Goal: Complete application form: Complete application form

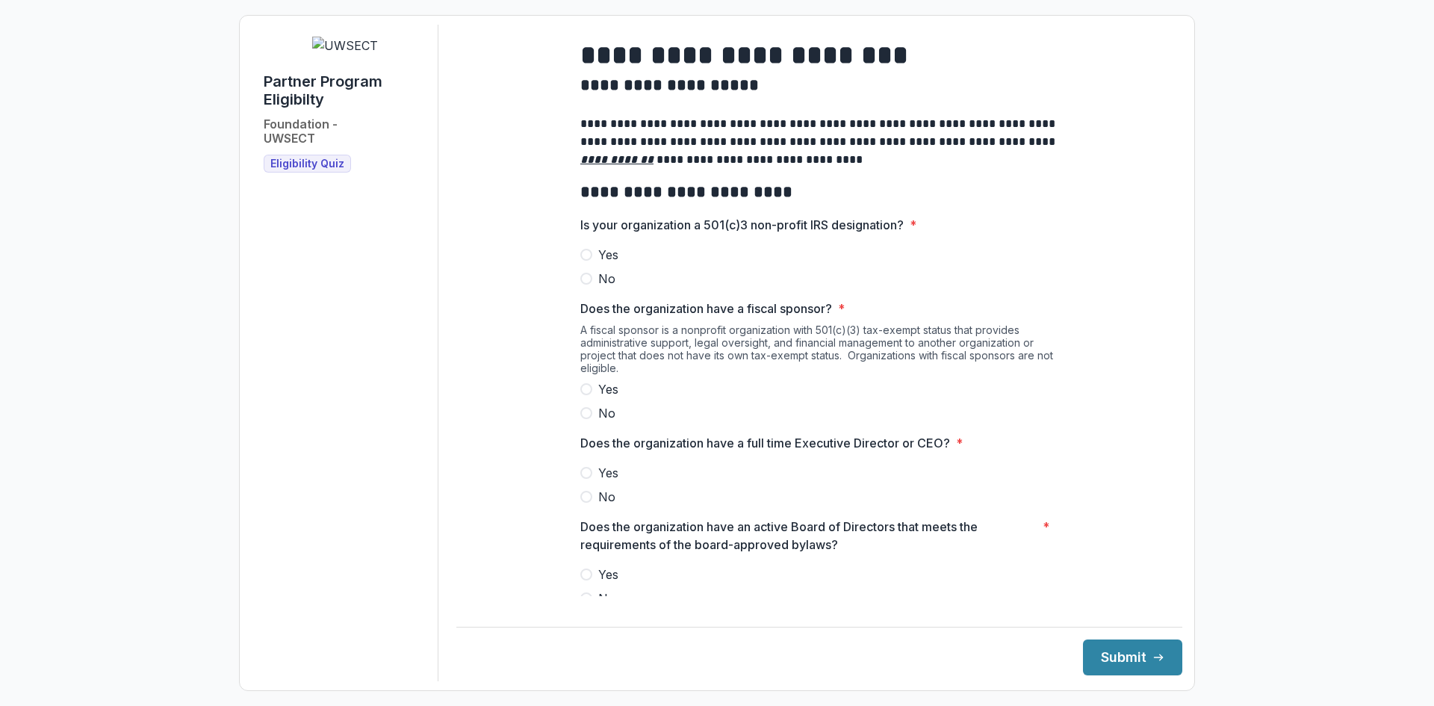
click at [585, 261] on span at bounding box center [586, 255] width 12 height 12
click at [582, 395] on span at bounding box center [586, 389] width 12 height 12
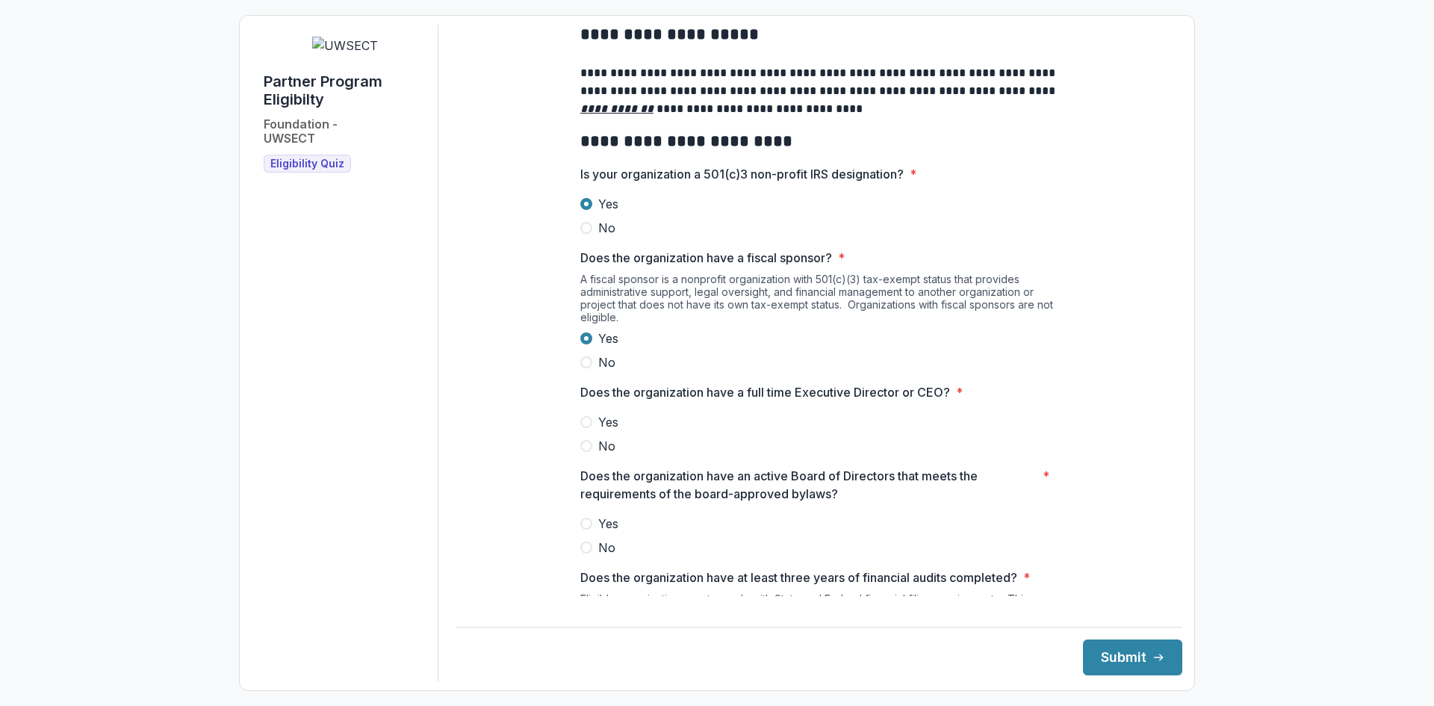
scroll to position [75, 0]
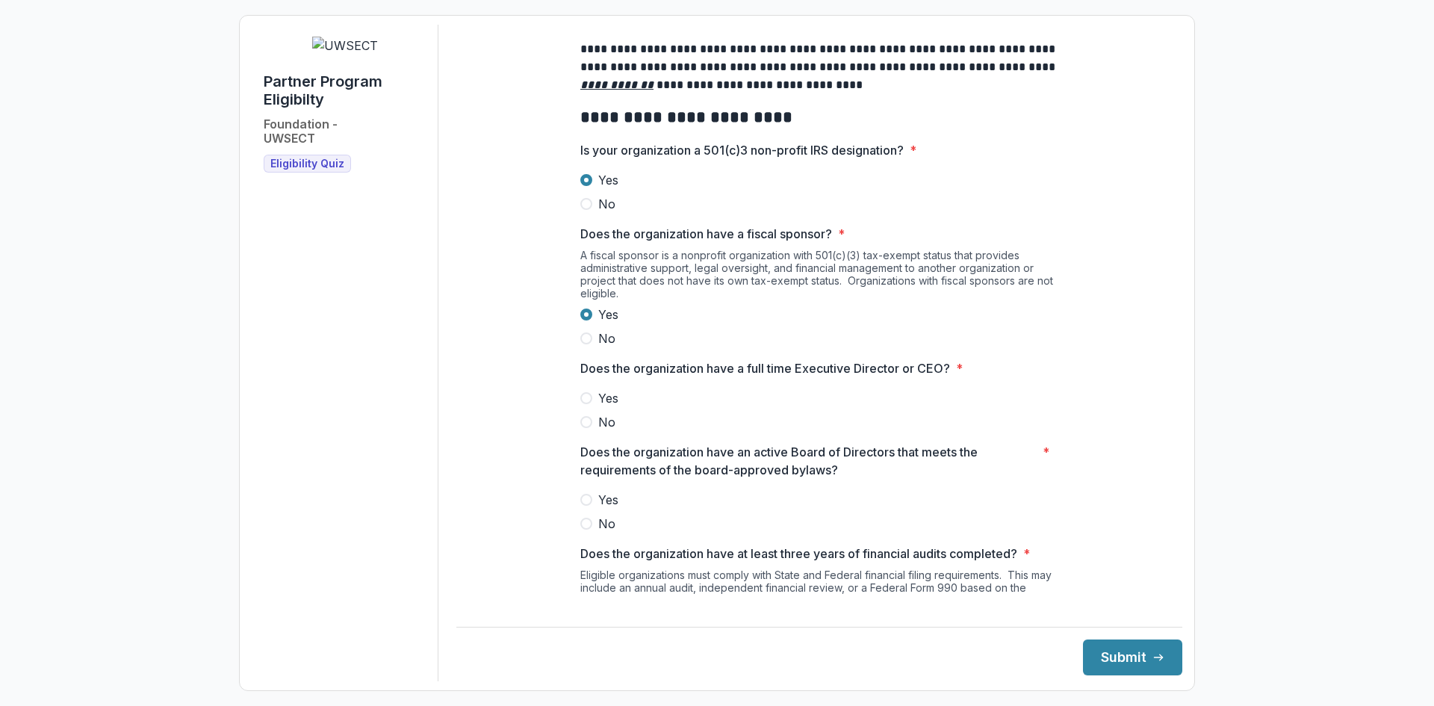
click at [585, 428] on span at bounding box center [586, 422] width 12 height 12
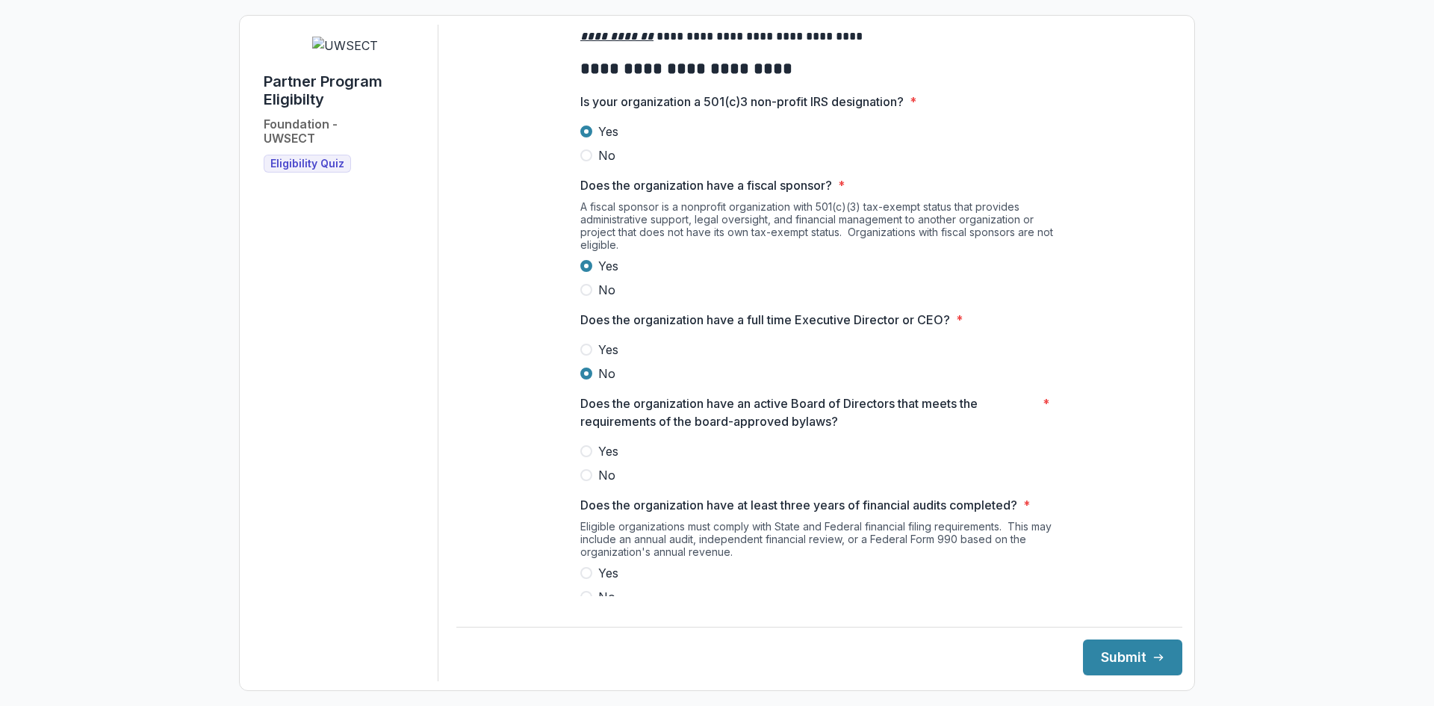
scroll to position [149, 0]
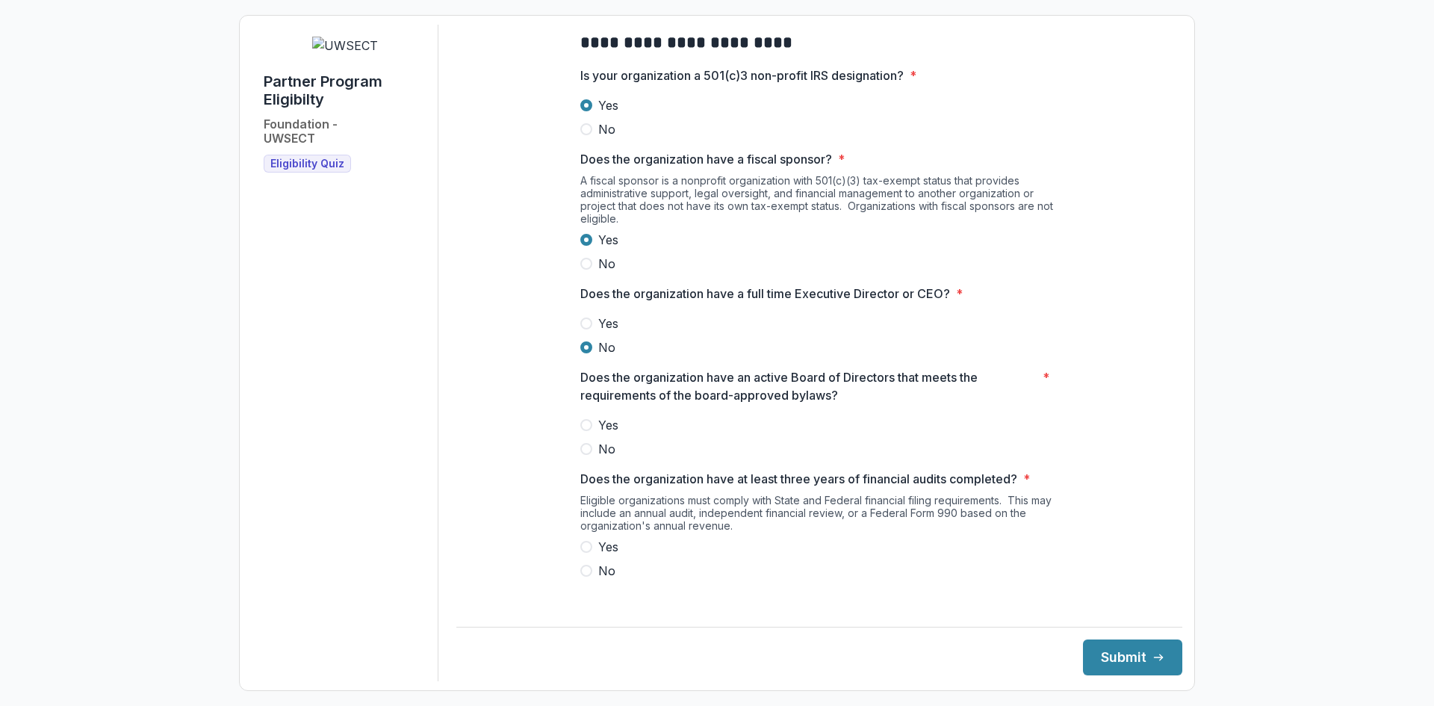
click at [583, 431] on span at bounding box center [586, 425] width 12 height 12
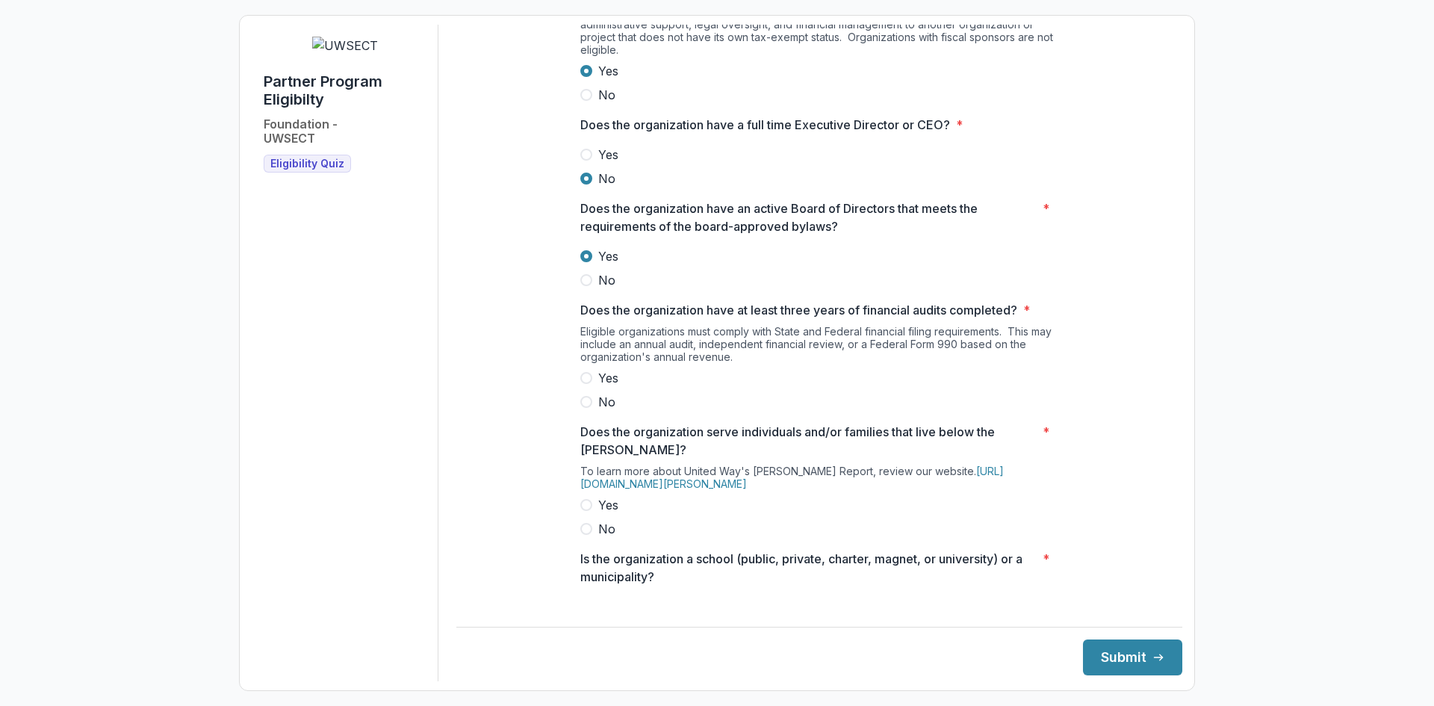
scroll to position [299, 0]
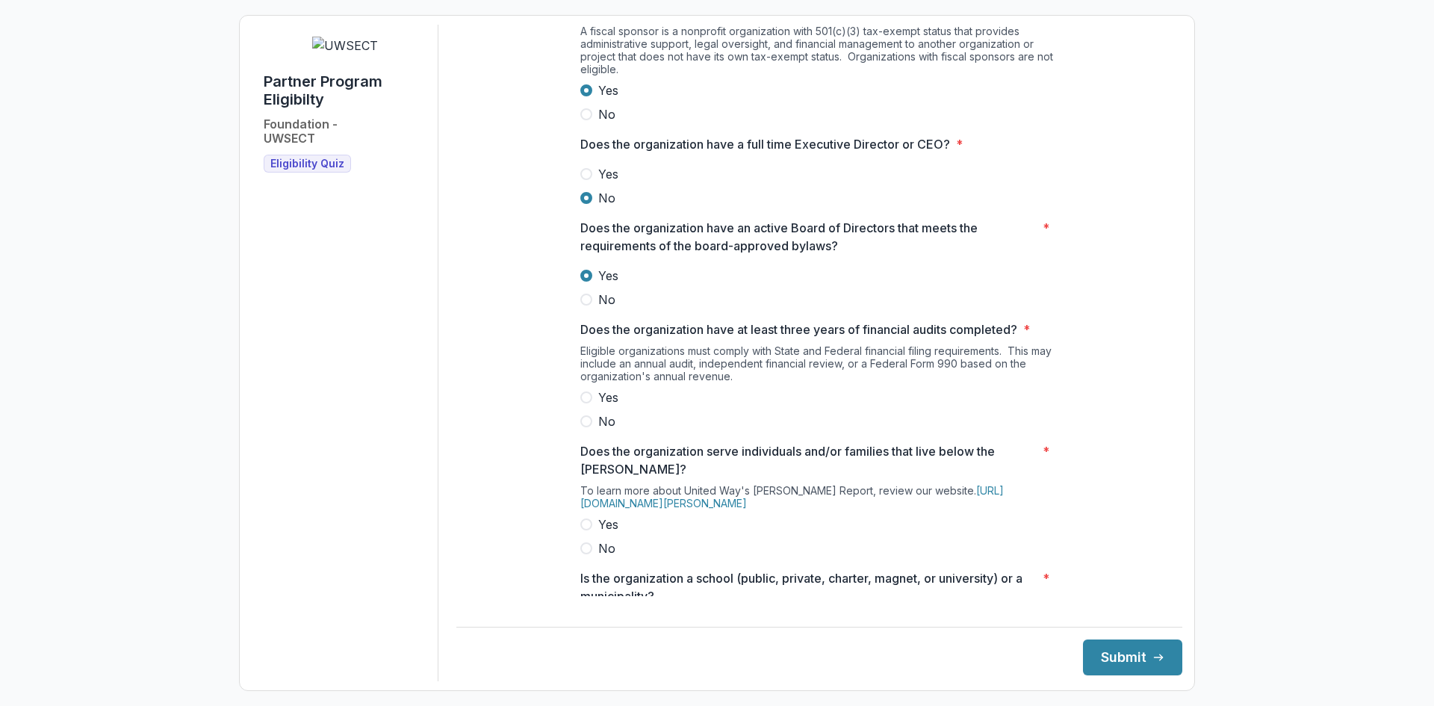
click at [580, 403] on span at bounding box center [586, 397] width 12 height 12
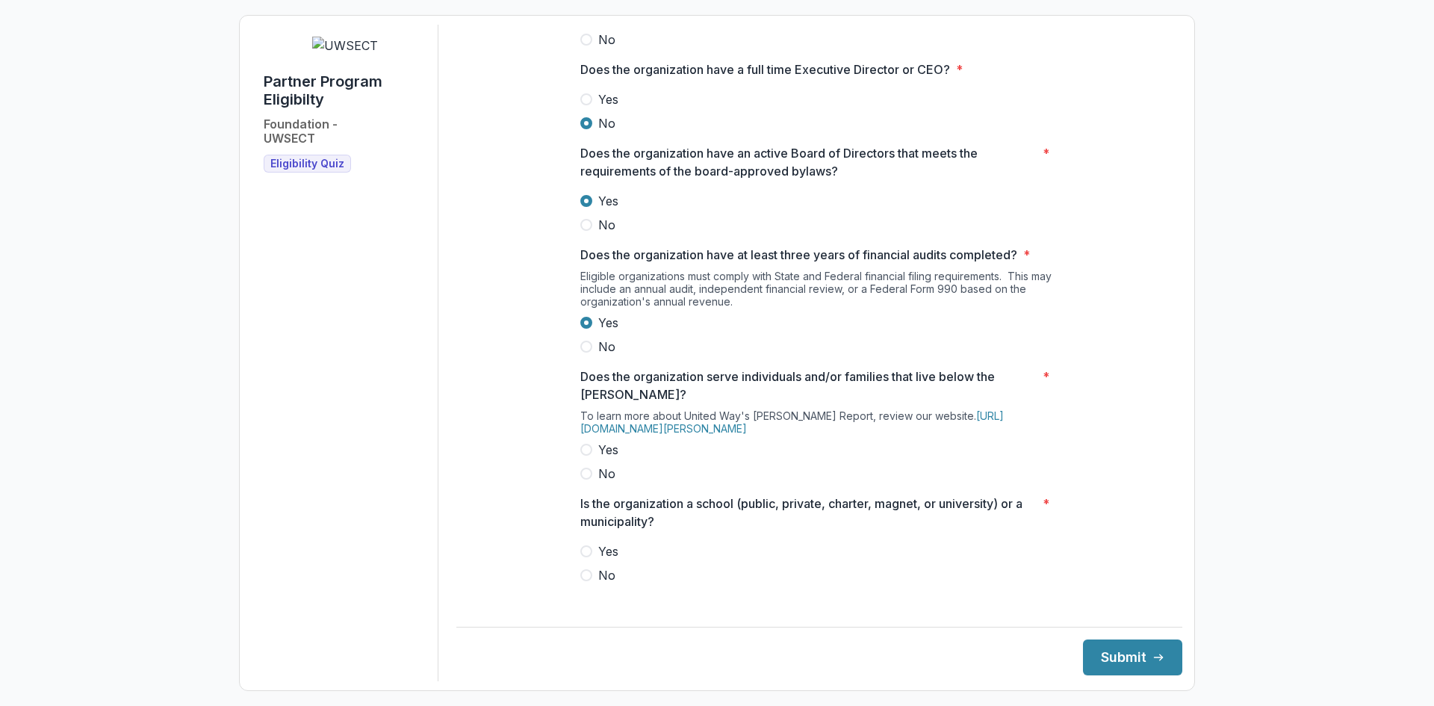
click at [582, 455] on span at bounding box center [586, 450] width 12 height 12
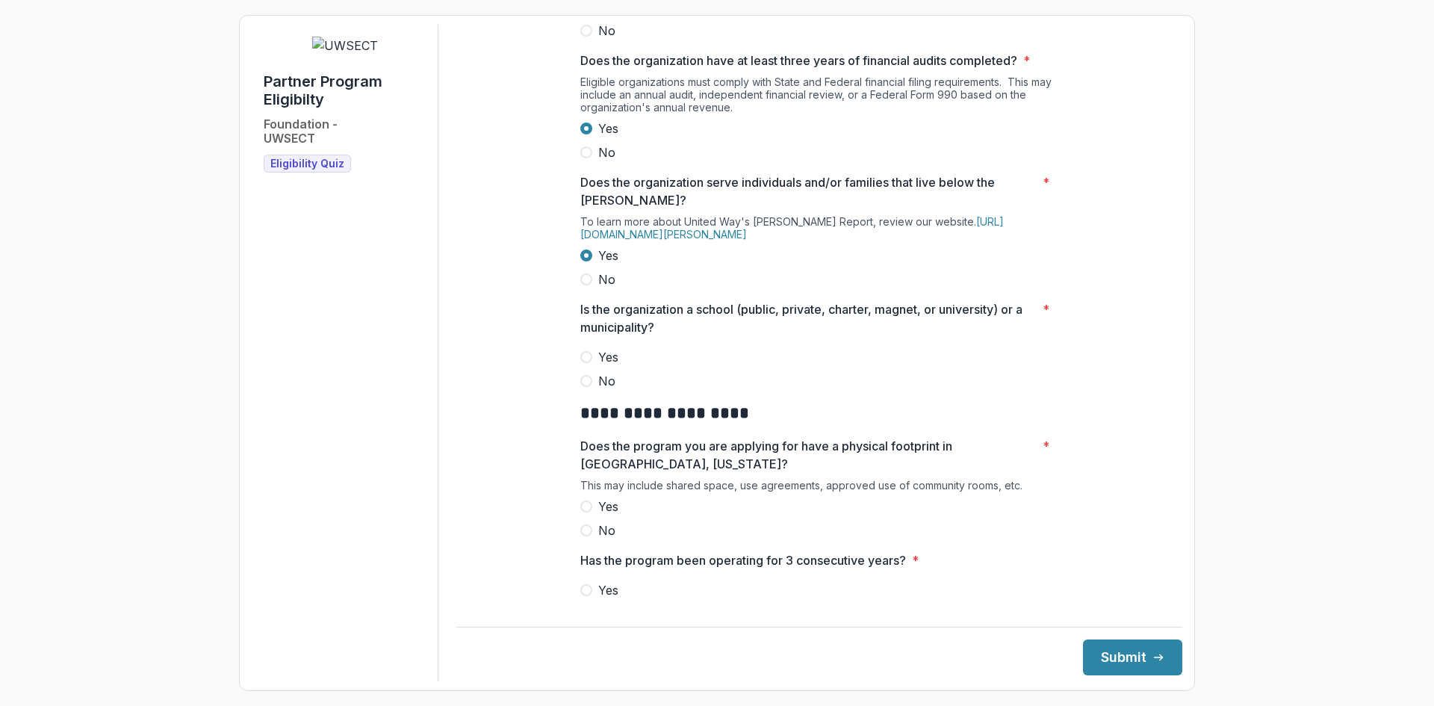
scroll to position [597, 0]
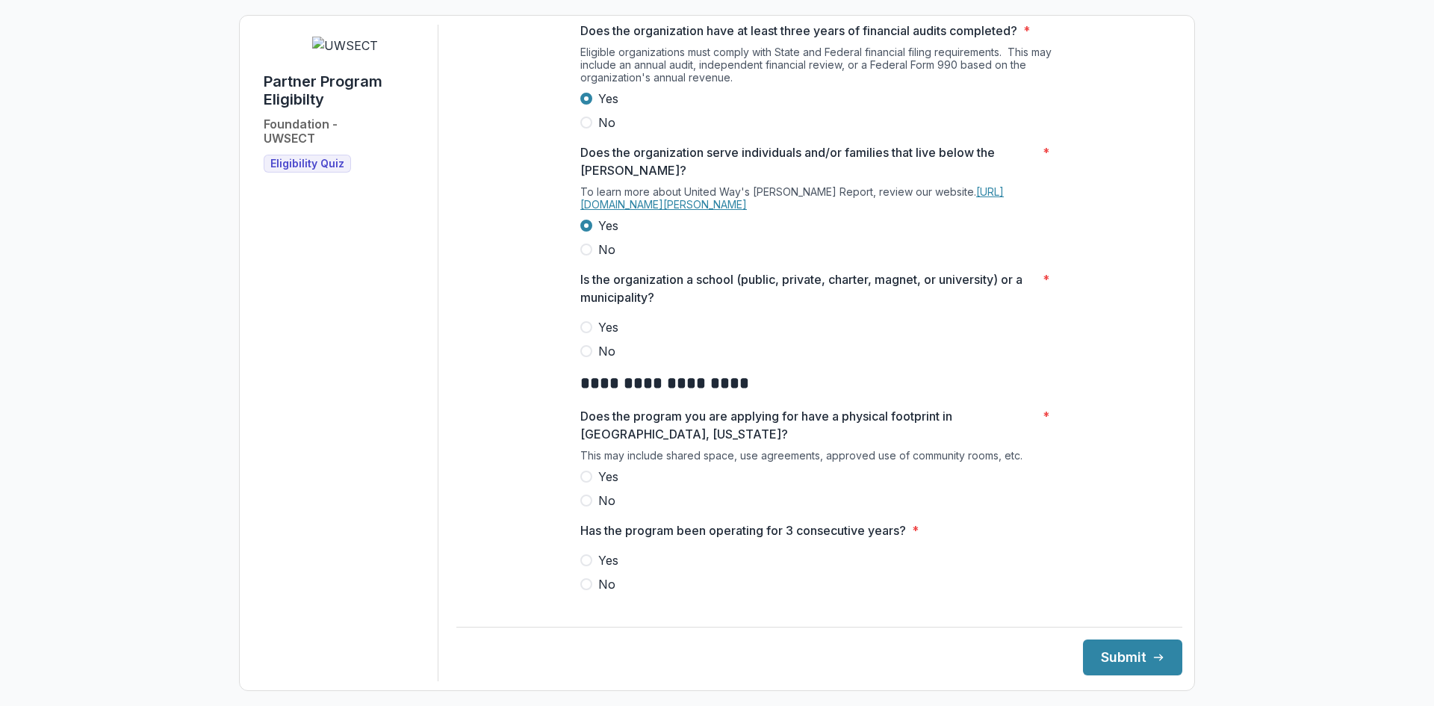
click at [689, 211] on link "[URL][DOMAIN_NAME][PERSON_NAME]" at bounding box center [791, 197] width 423 height 25
click at [582, 357] on span at bounding box center [586, 351] width 12 height 12
click at [584, 482] on span at bounding box center [586, 476] width 12 height 12
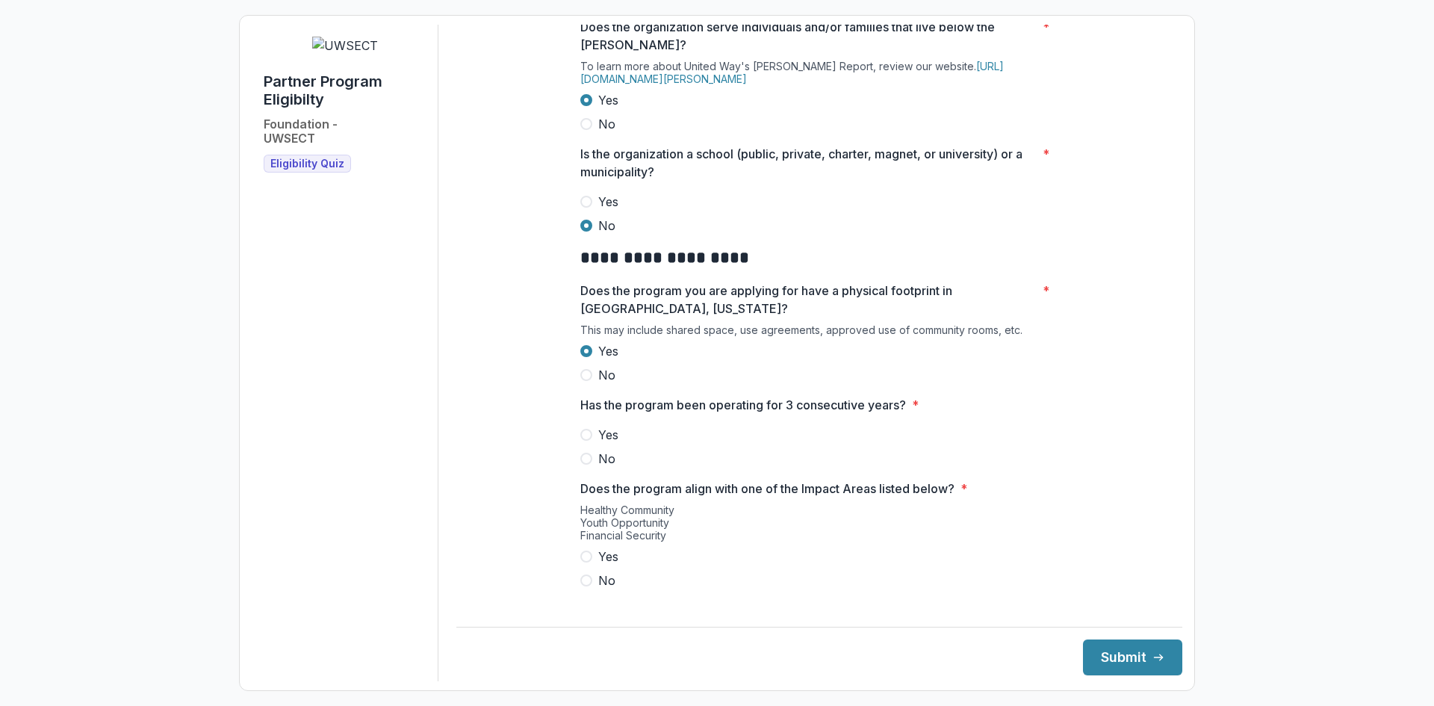
scroll to position [747, 0]
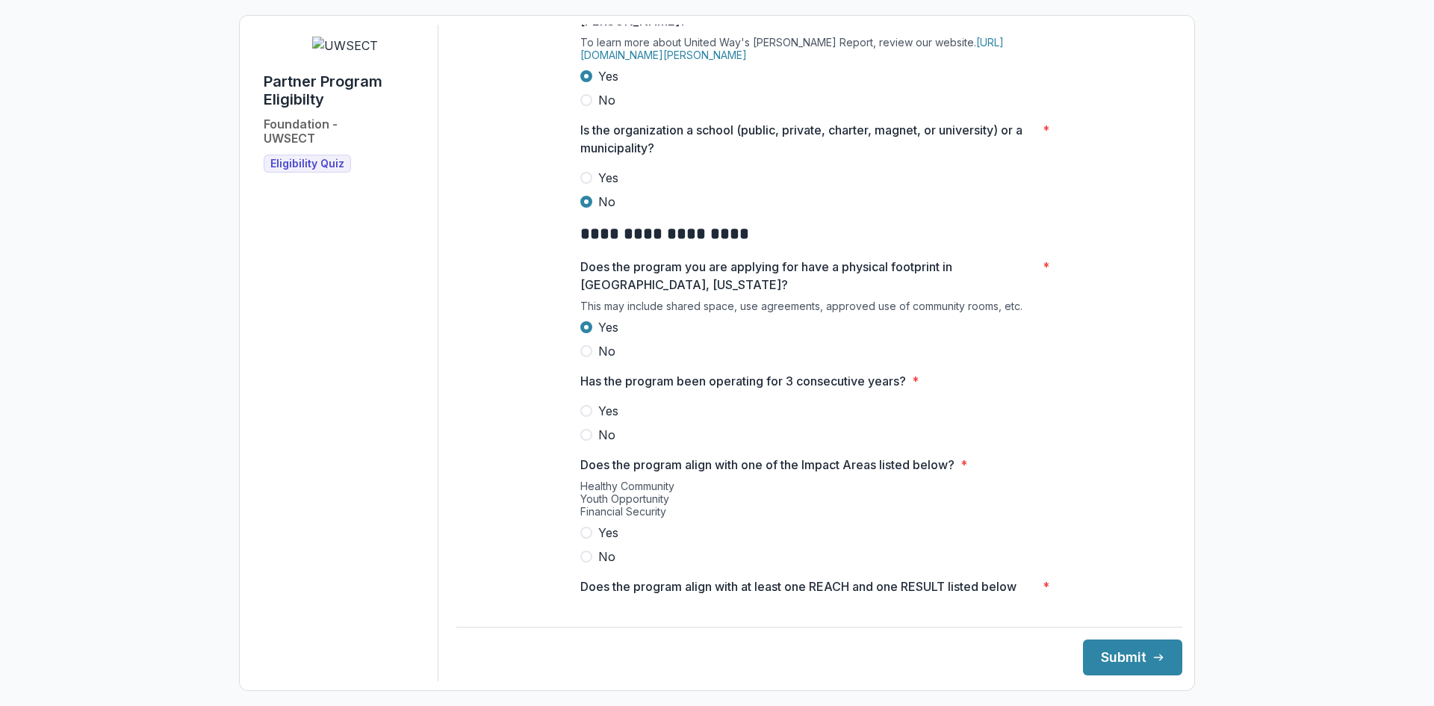
click at [582, 417] on span at bounding box center [586, 411] width 12 height 12
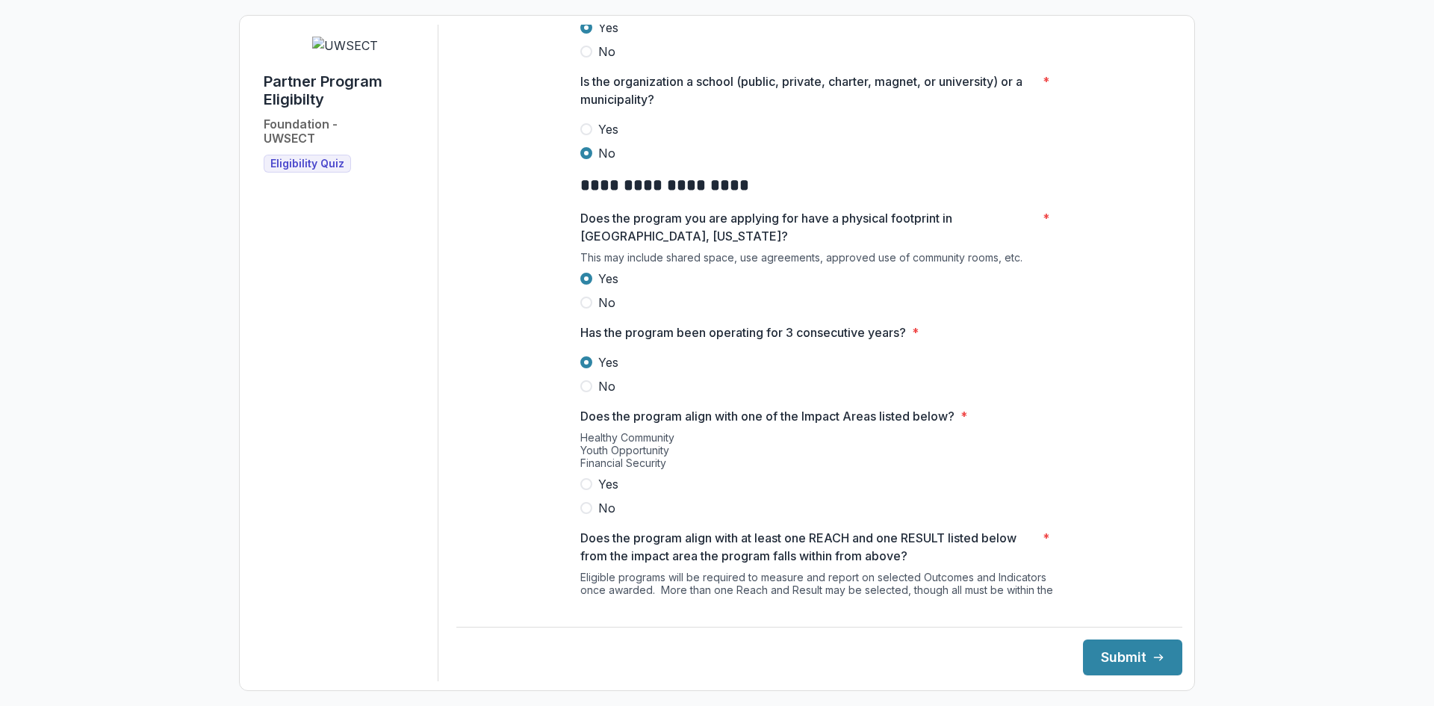
scroll to position [821, 0]
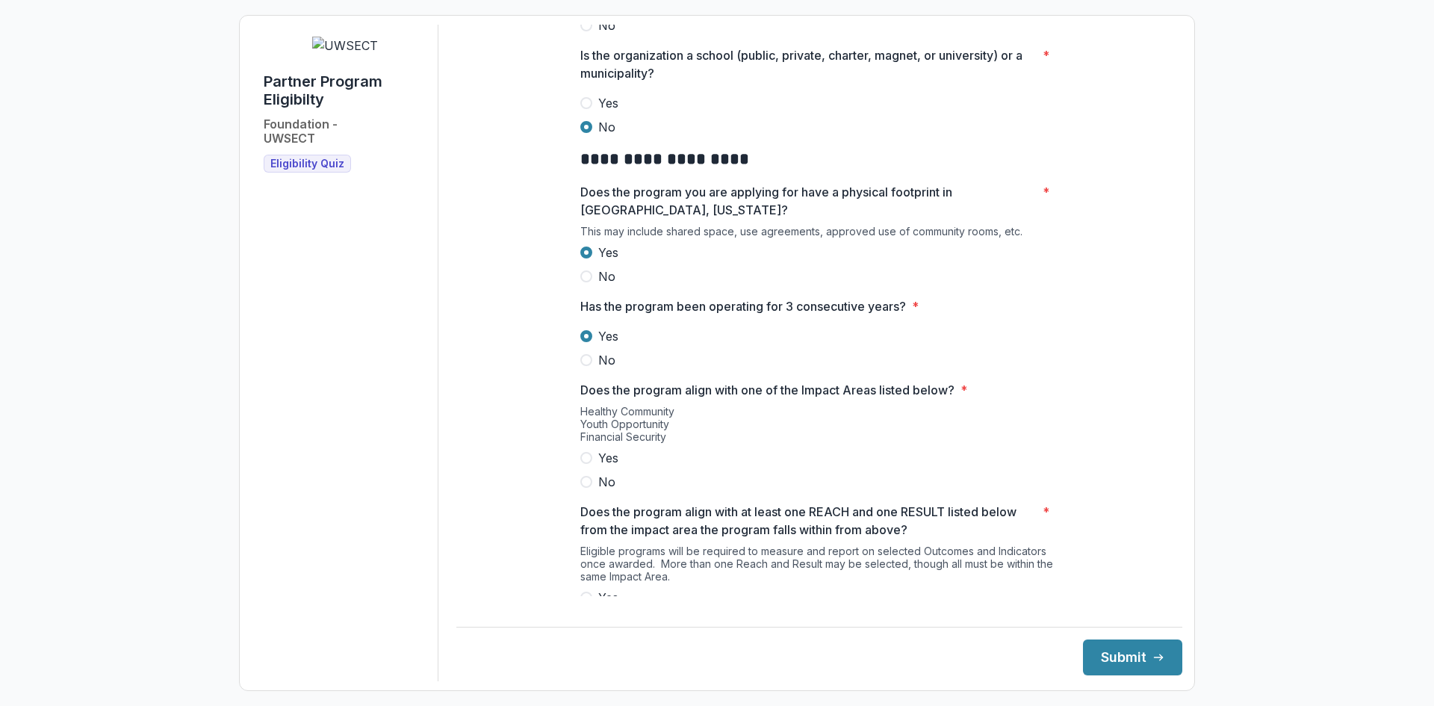
click at [586, 464] on span at bounding box center [586, 458] width 12 height 12
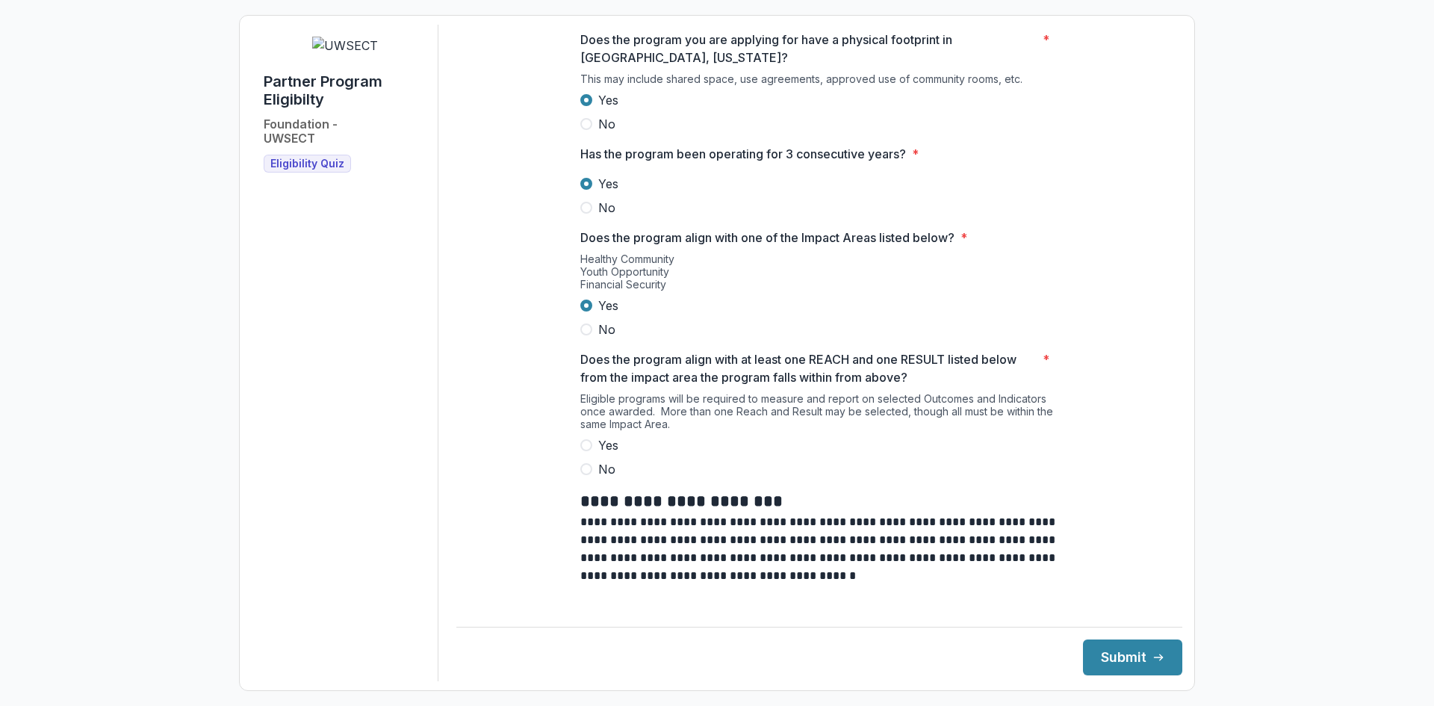
scroll to position [971, 0]
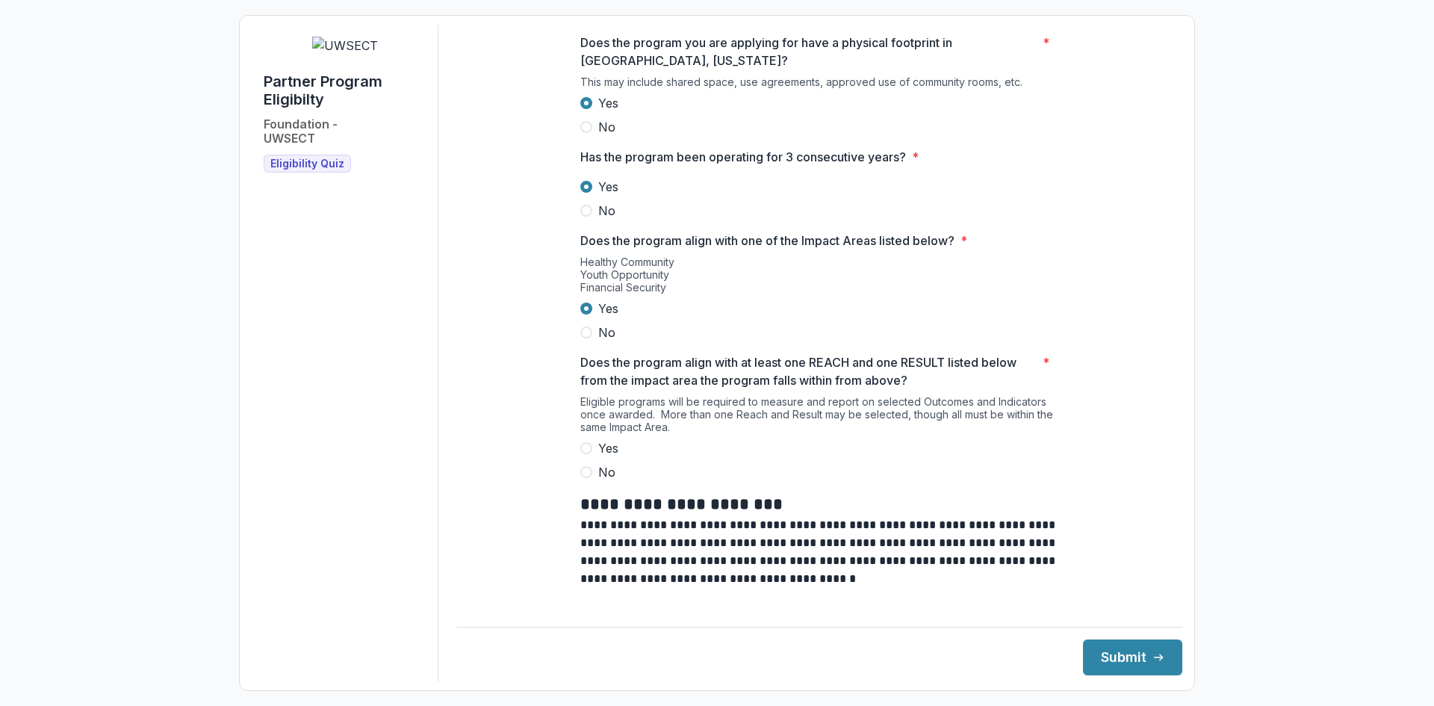
click at [581, 454] on span at bounding box center [586, 448] width 12 height 12
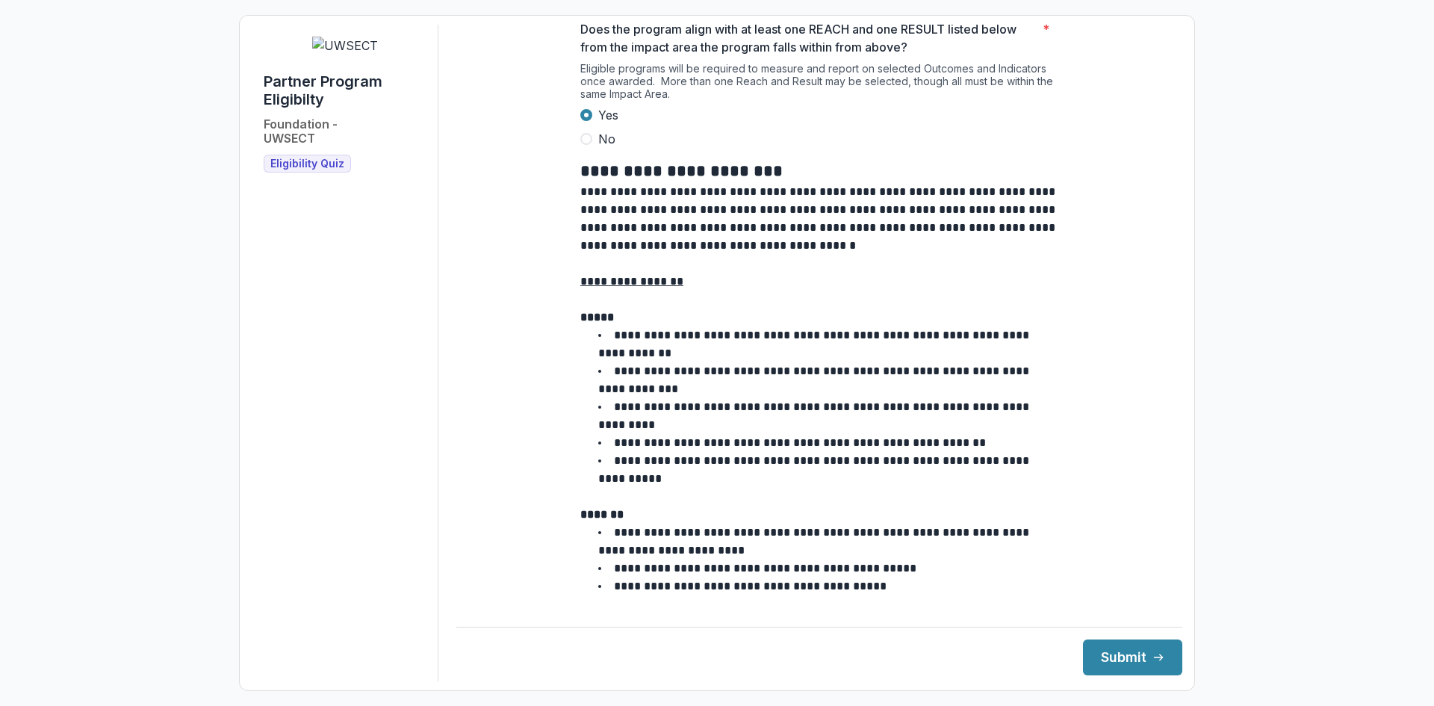
scroll to position [1470, 0]
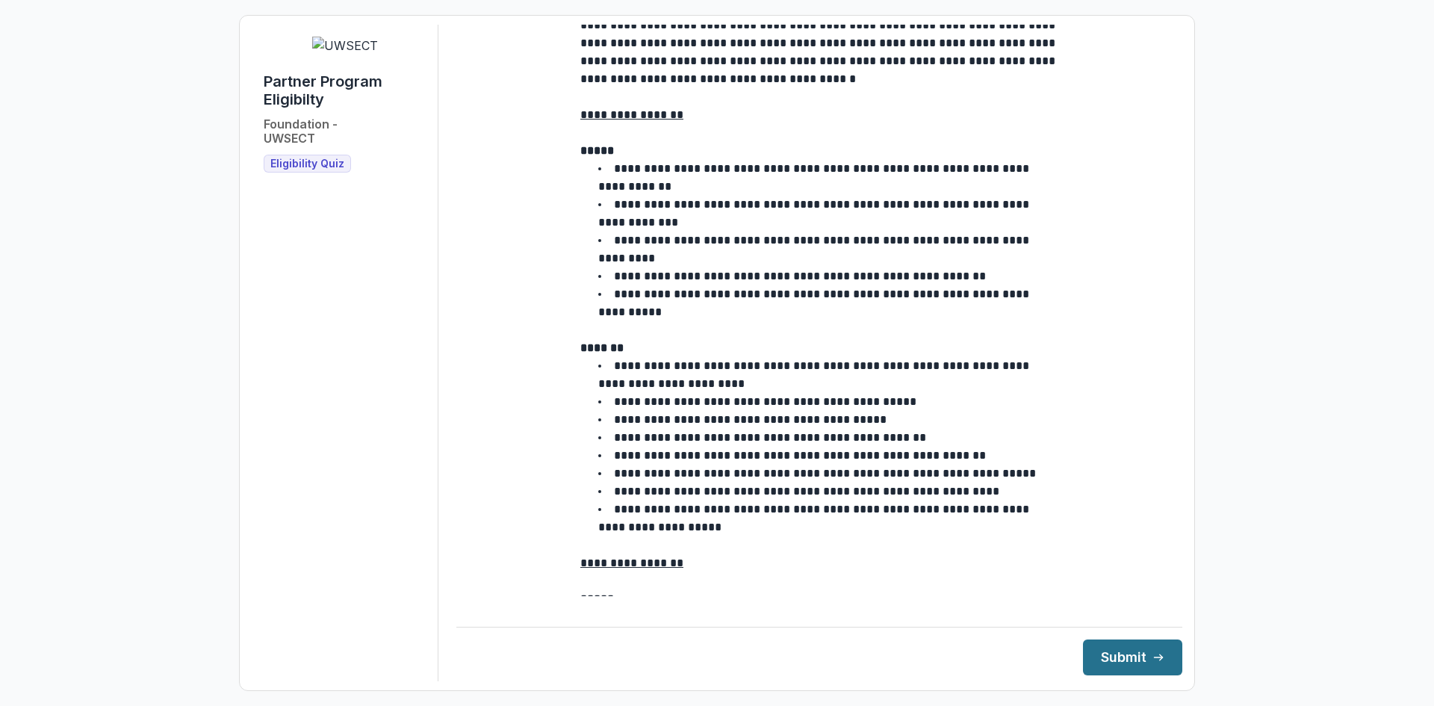
click at [1098, 659] on button "Submit" at bounding box center [1132, 657] width 99 height 36
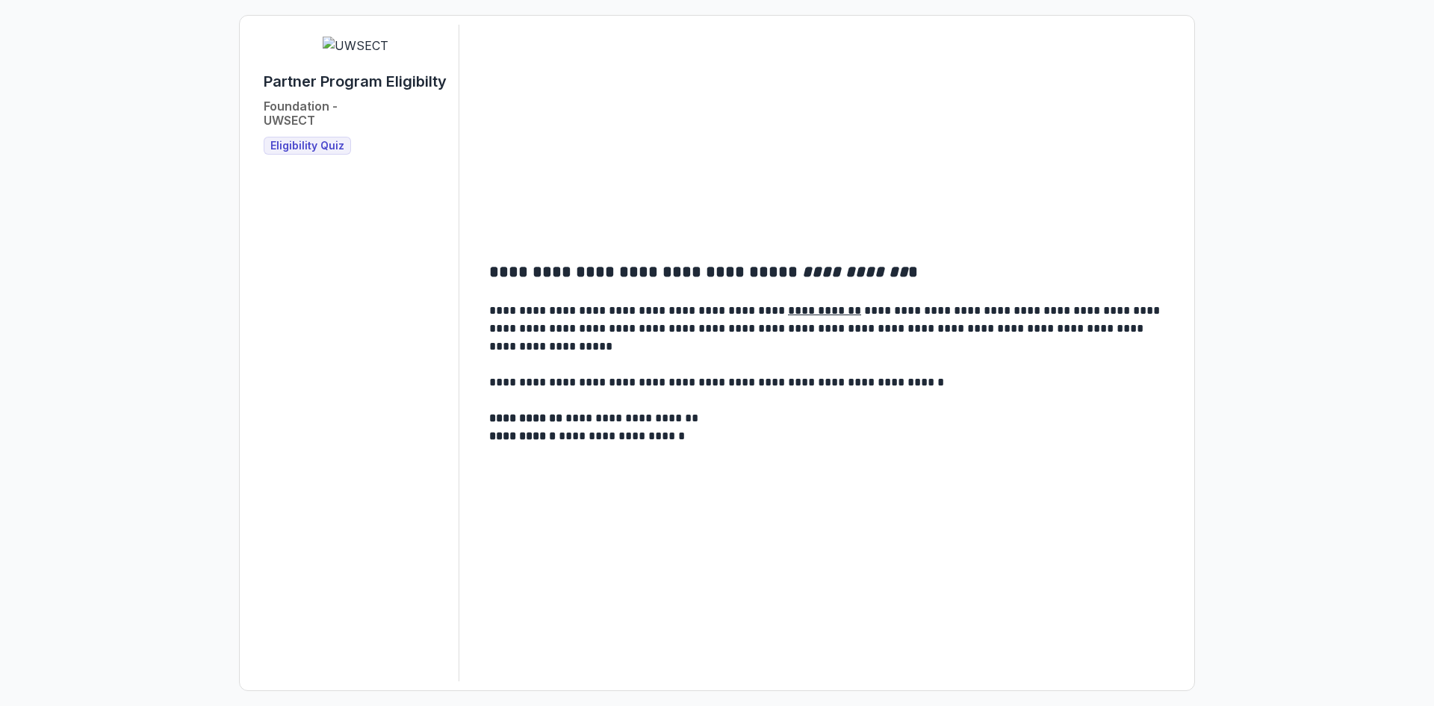
click at [325, 152] on span "Eligibility Quiz" at bounding box center [307, 146] width 74 height 13
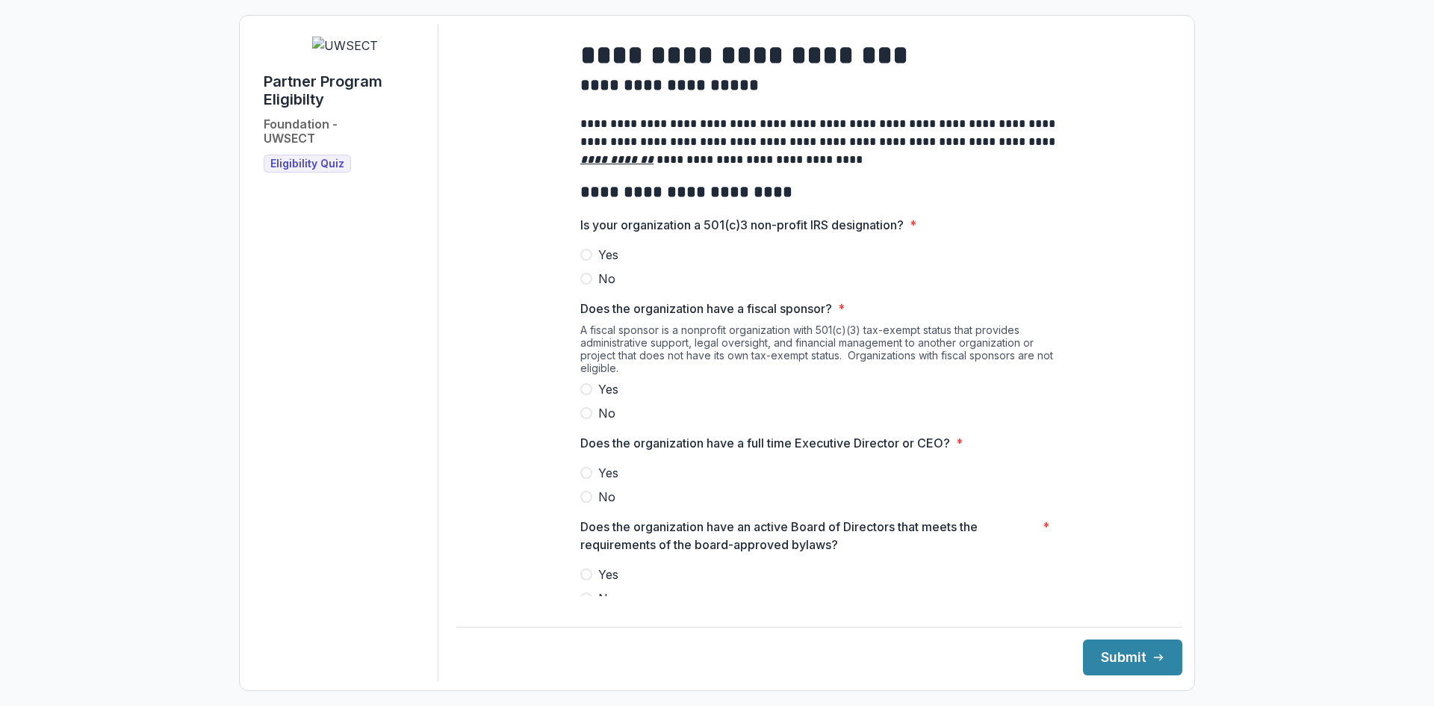
click at [583, 261] on span at bounding box center [586, 255] width 12 height 12
click at [585, 395] on span at bounding box center [586, 389] width 12 height 12
click at [584, 503] on span at bounding box center [586, 497] width 12 height 12
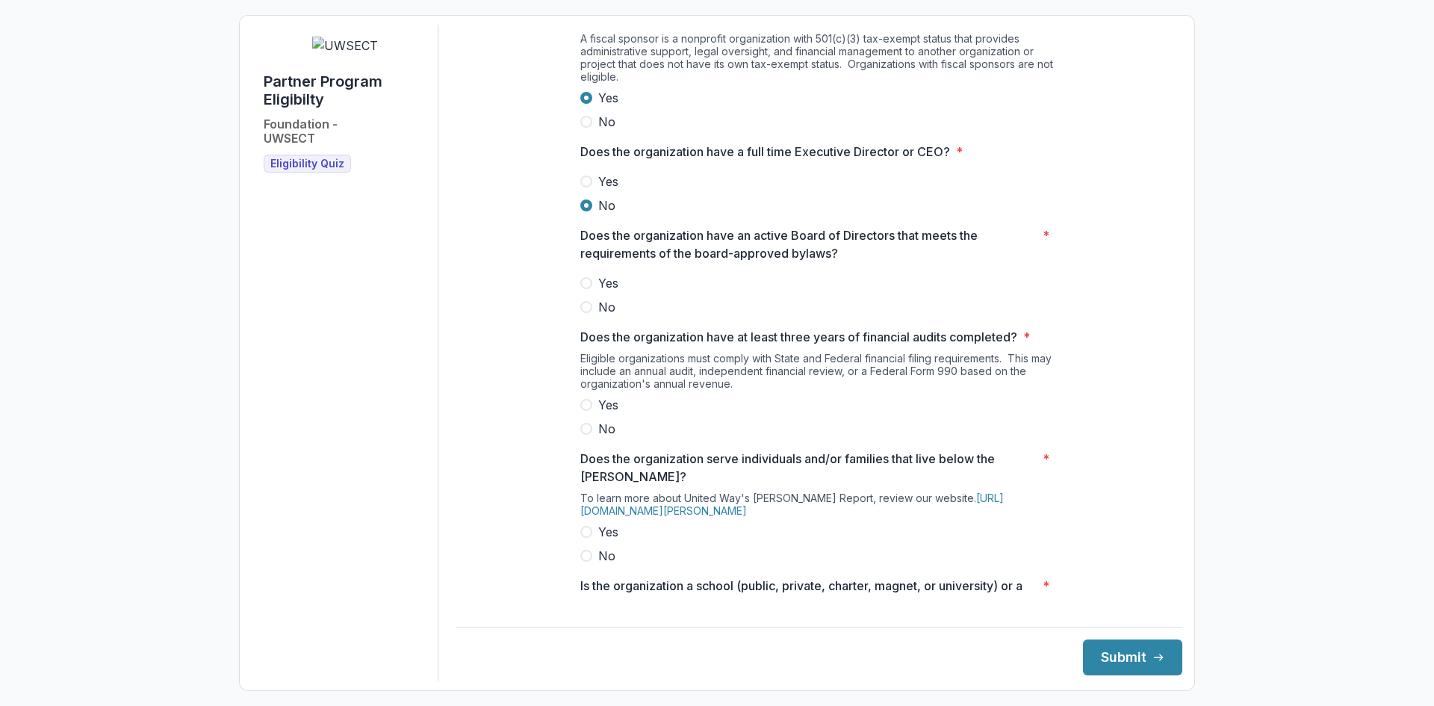
scroll to position [299, 0]
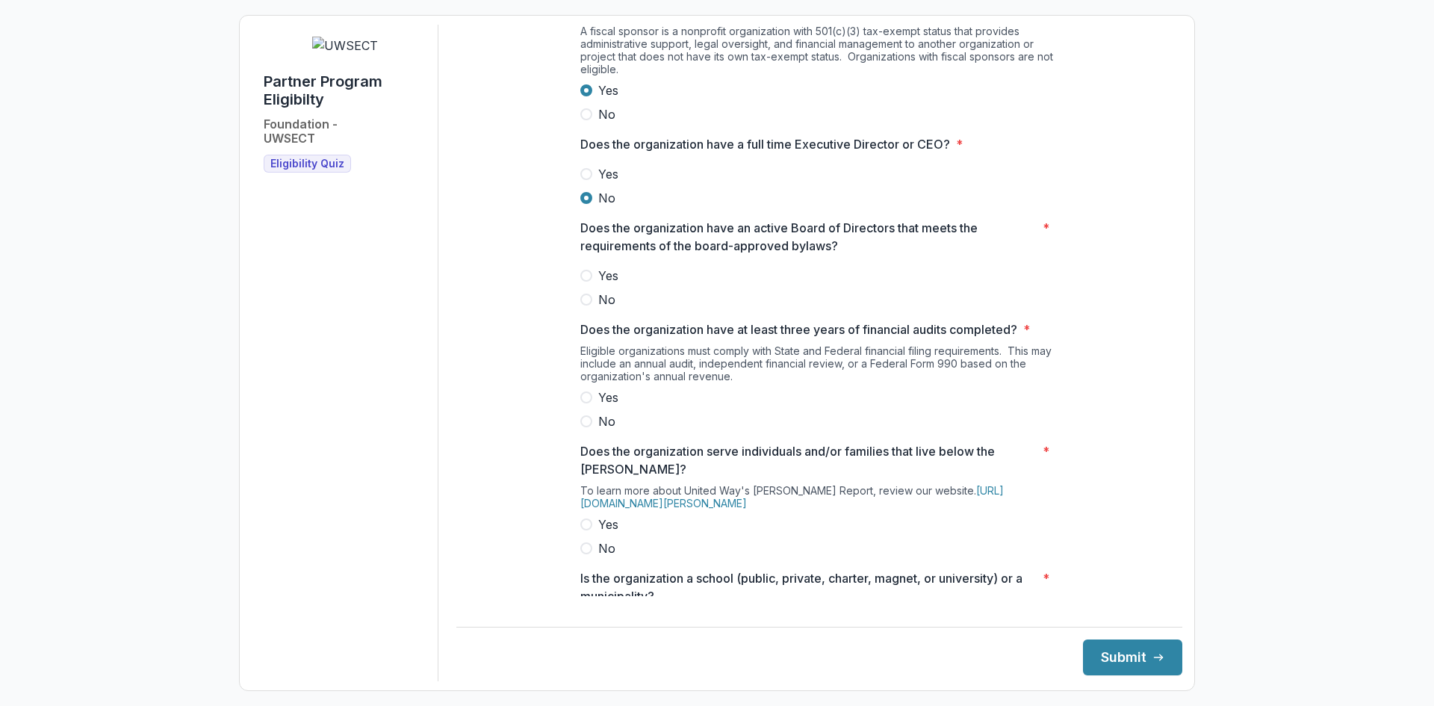
click at [585, 282] on span at bounding box center [586, 276] width 12 height 12
click at [580, 403] on span at bounding box center [586, 397] width 12 height 12
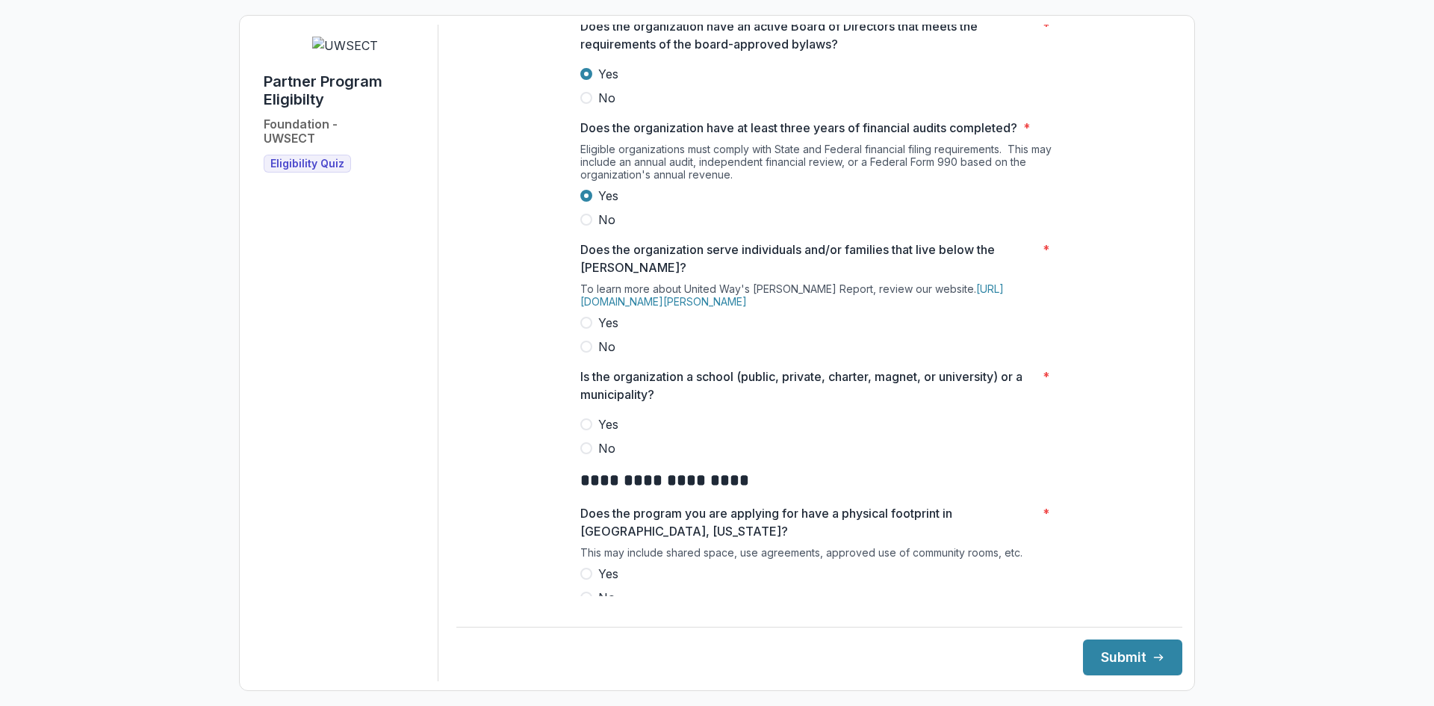
scroll to position [523, 0]
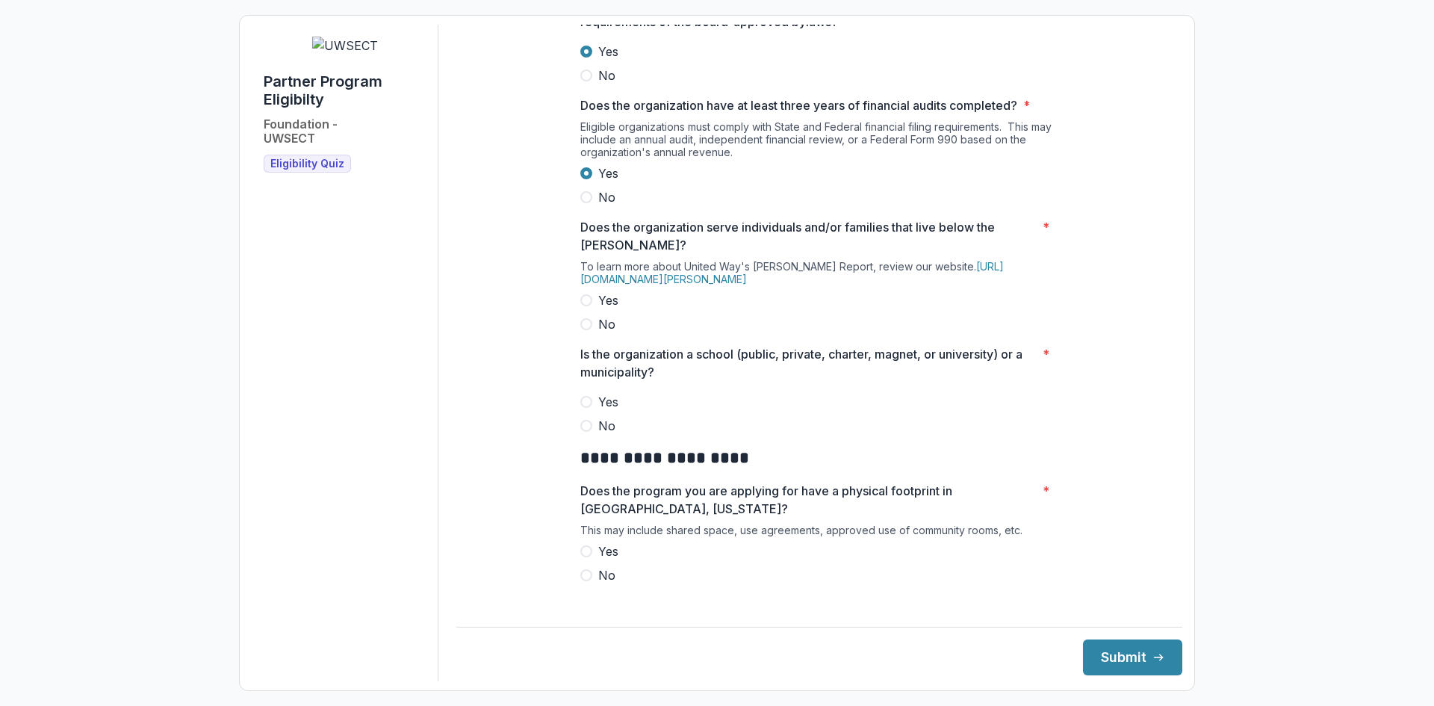
click at [583, 306] on span at bounding box center [586, 300] width 12 height 12
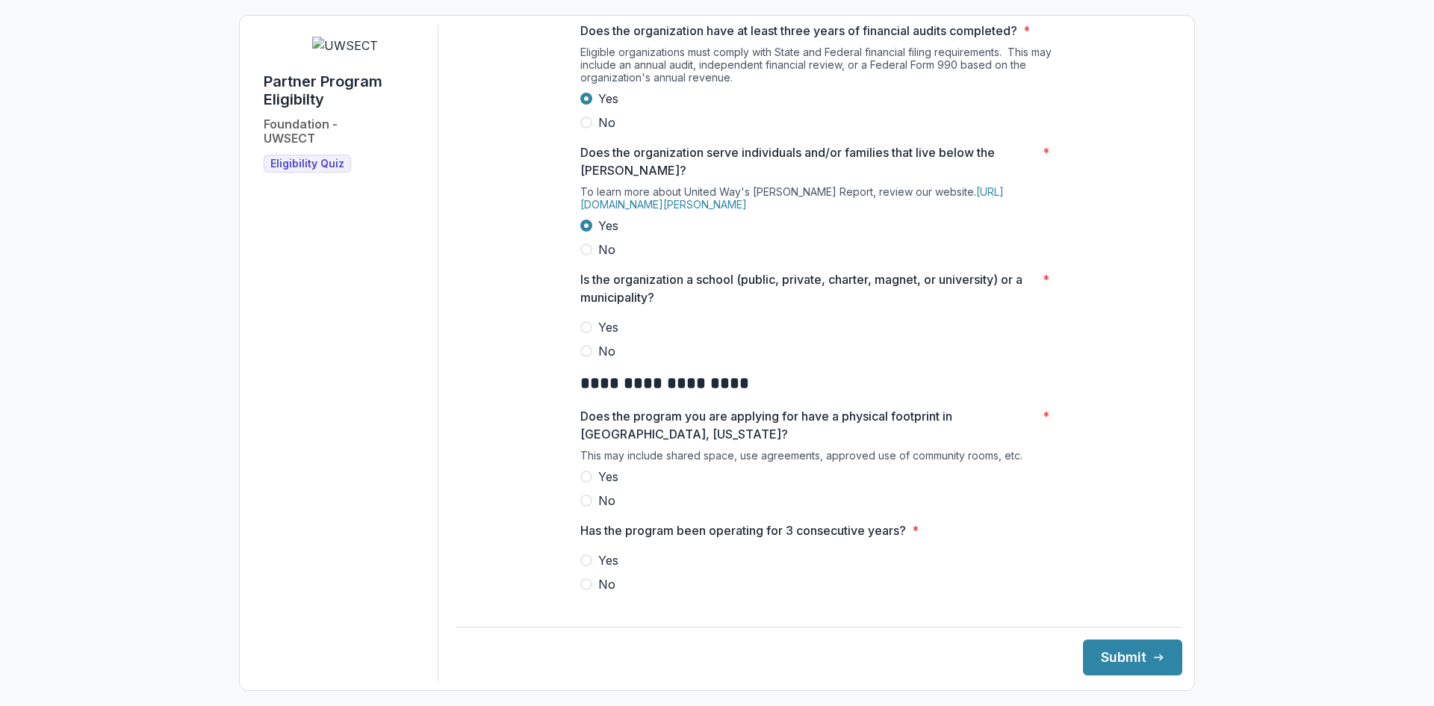
click at [584, 357] on span at bounding box center [586, 351] width 12 height 12
click at [583, 333] on span at bounding box center [586, 327] width 12 height 12
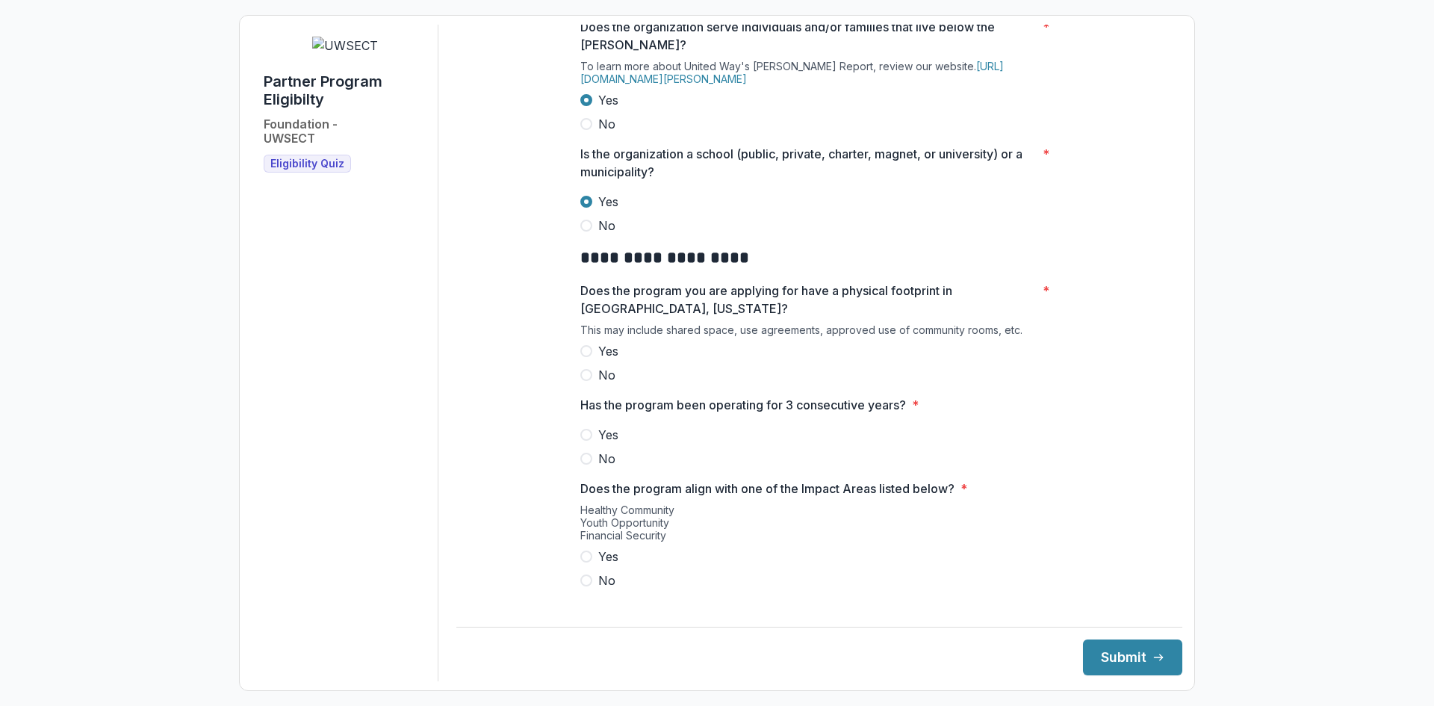
scroll to position [747, 0]
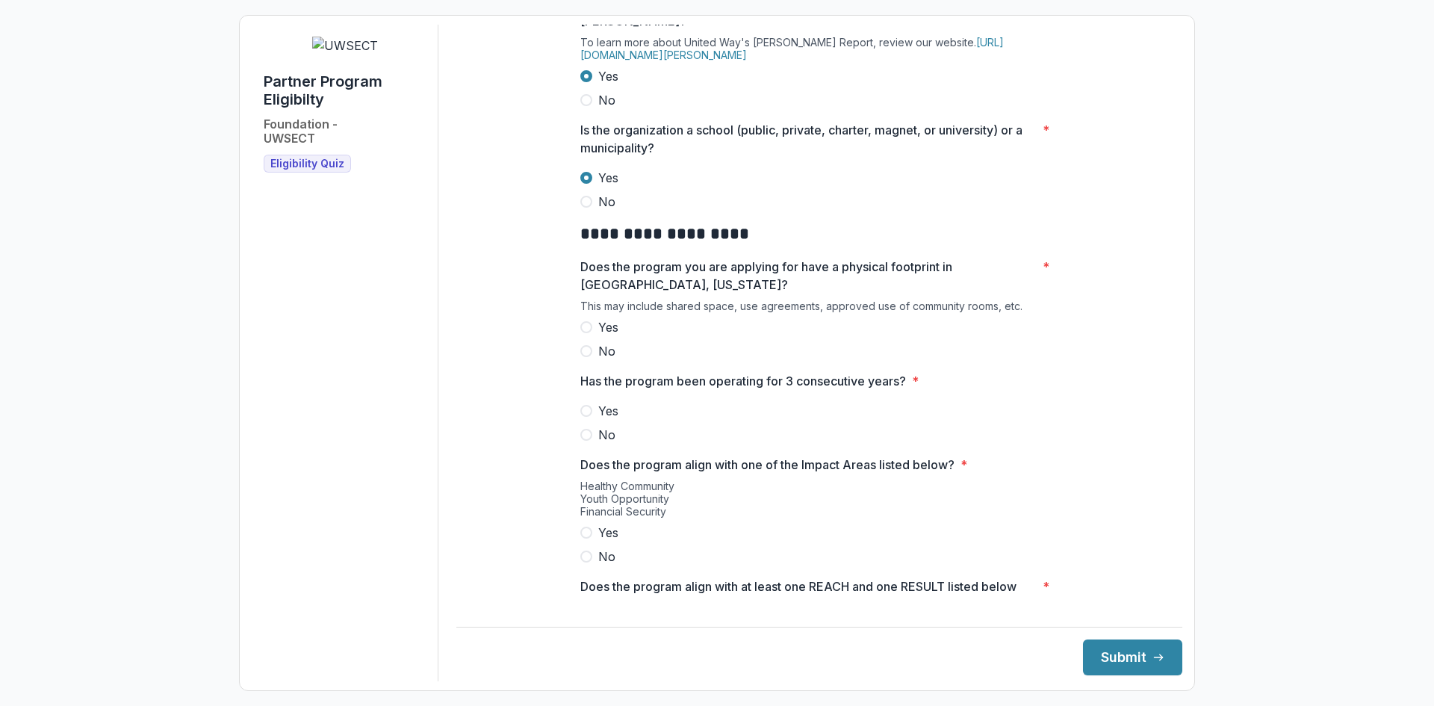
click at [583, 333] on span at bounding box center [586, 327] width 12 height 12
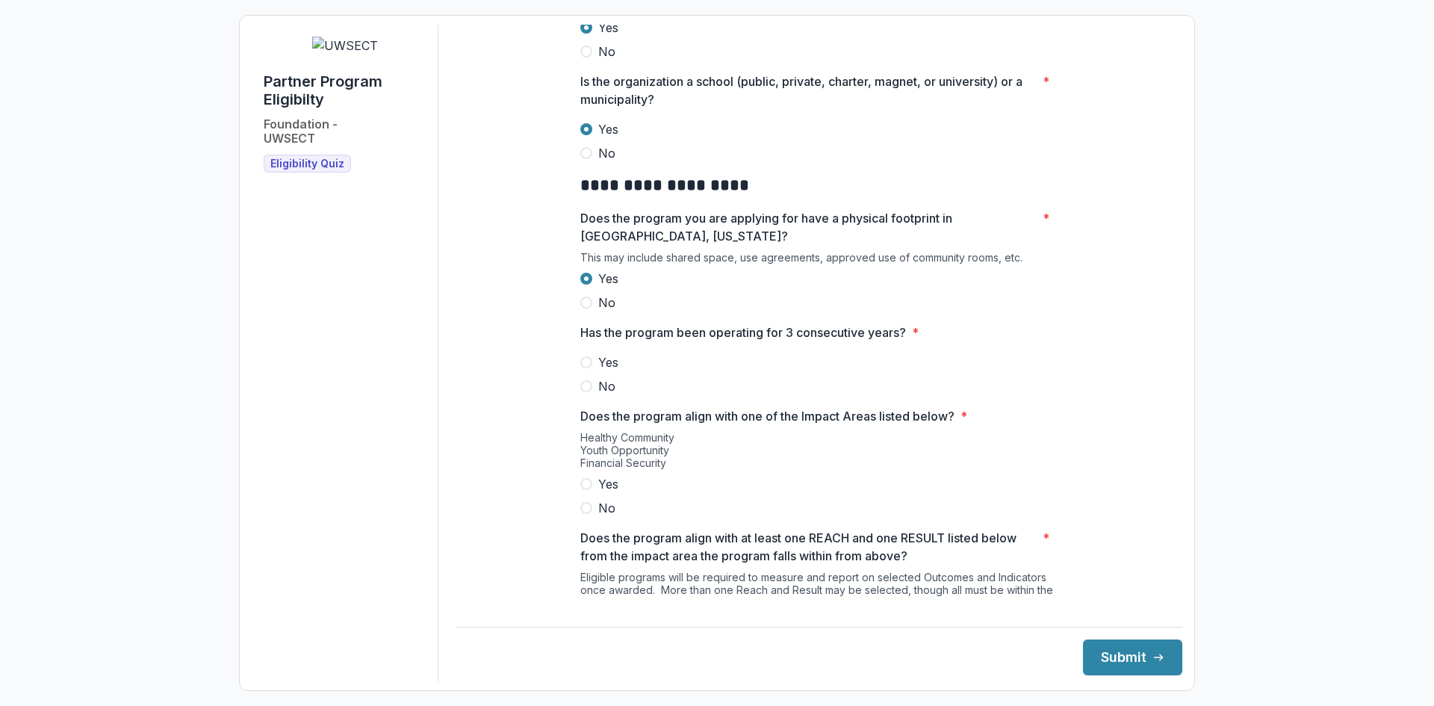
scroll to position [821, 0]
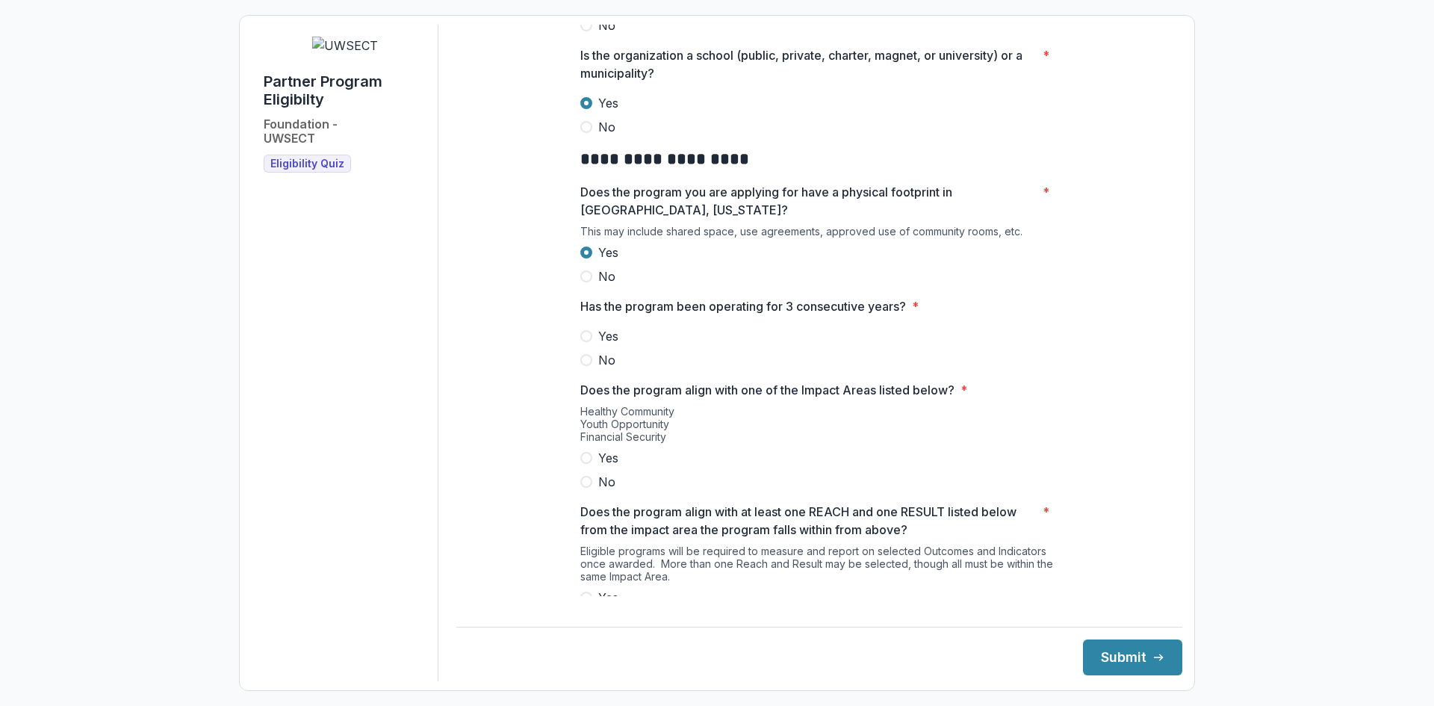
click at [584, 342] on span at bounding box center [586, 336] width 12 height 12
click at [585, 464] on span at bounding box center [586, 458] width 12 height 12
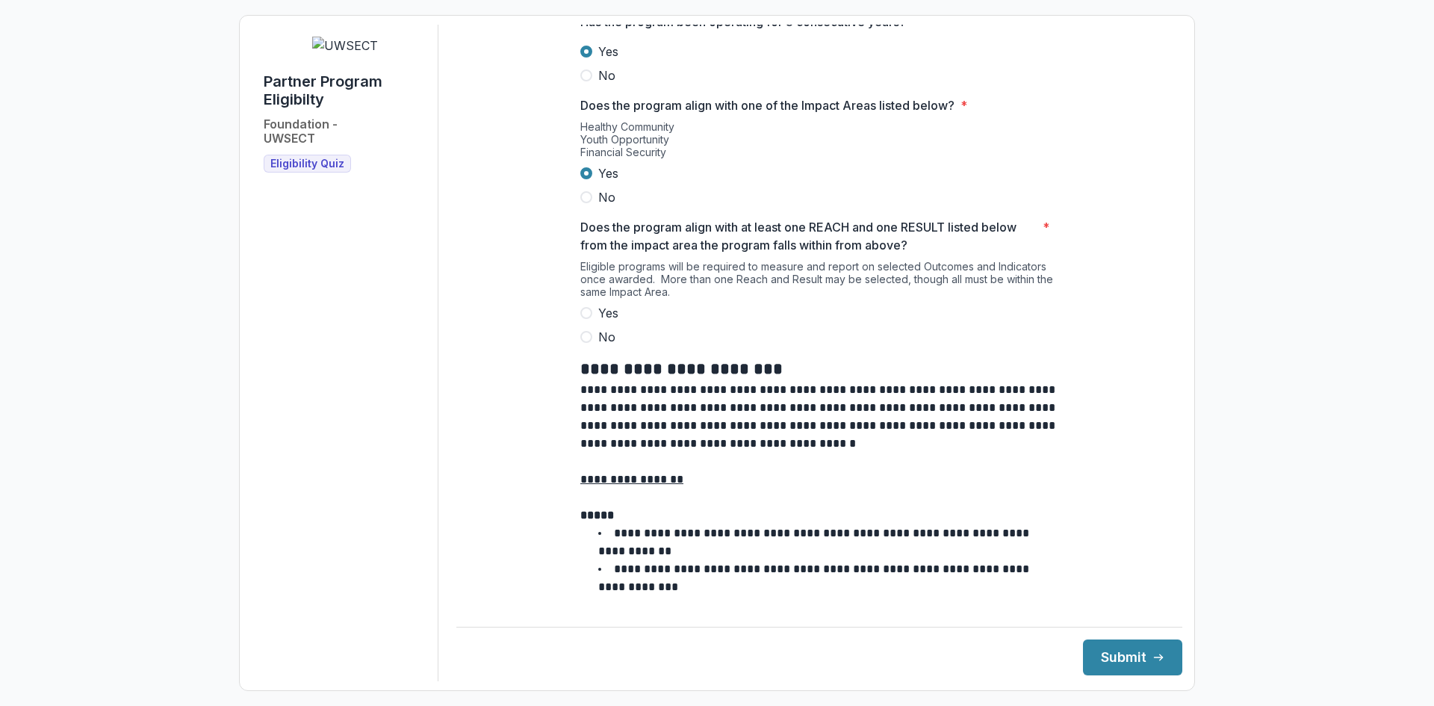
scroll to position [1120, 0]
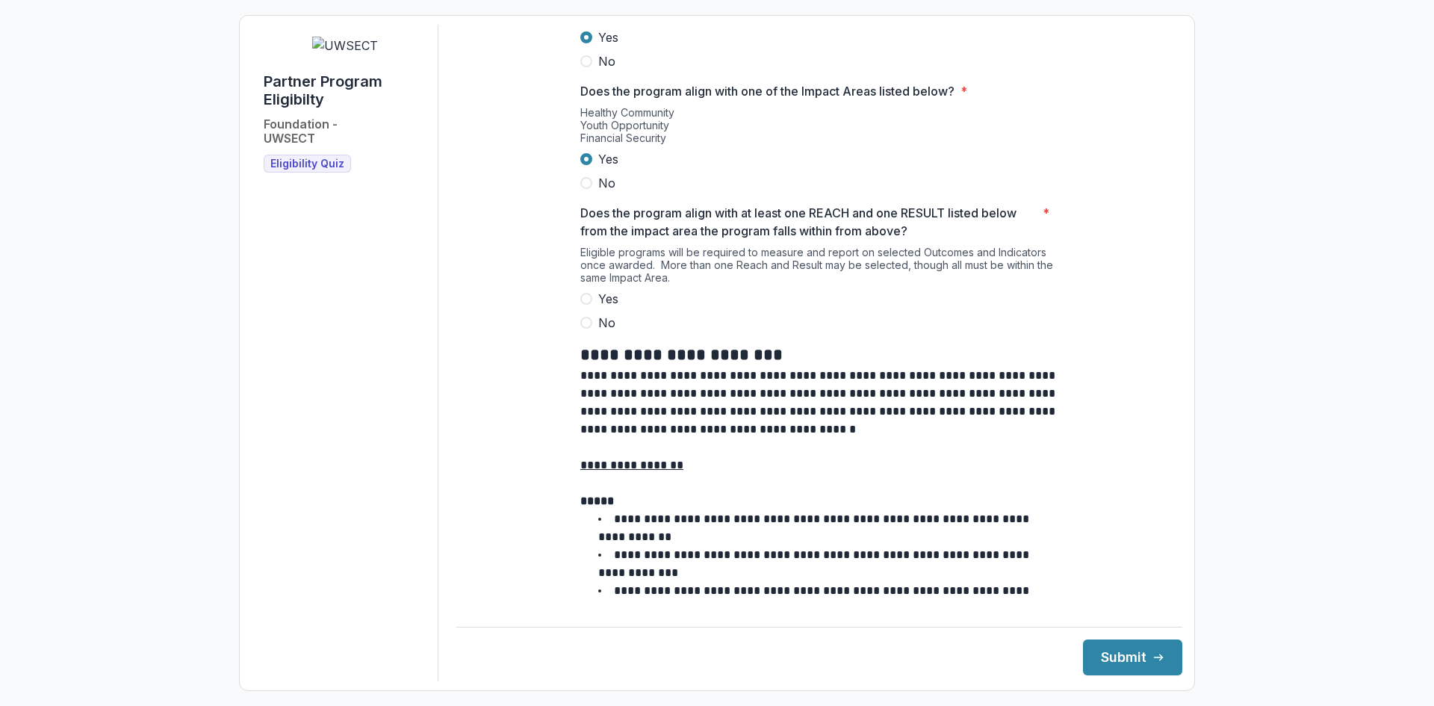
click at [582, 305] on span at bounding box center [586, 299] width 12 height 12
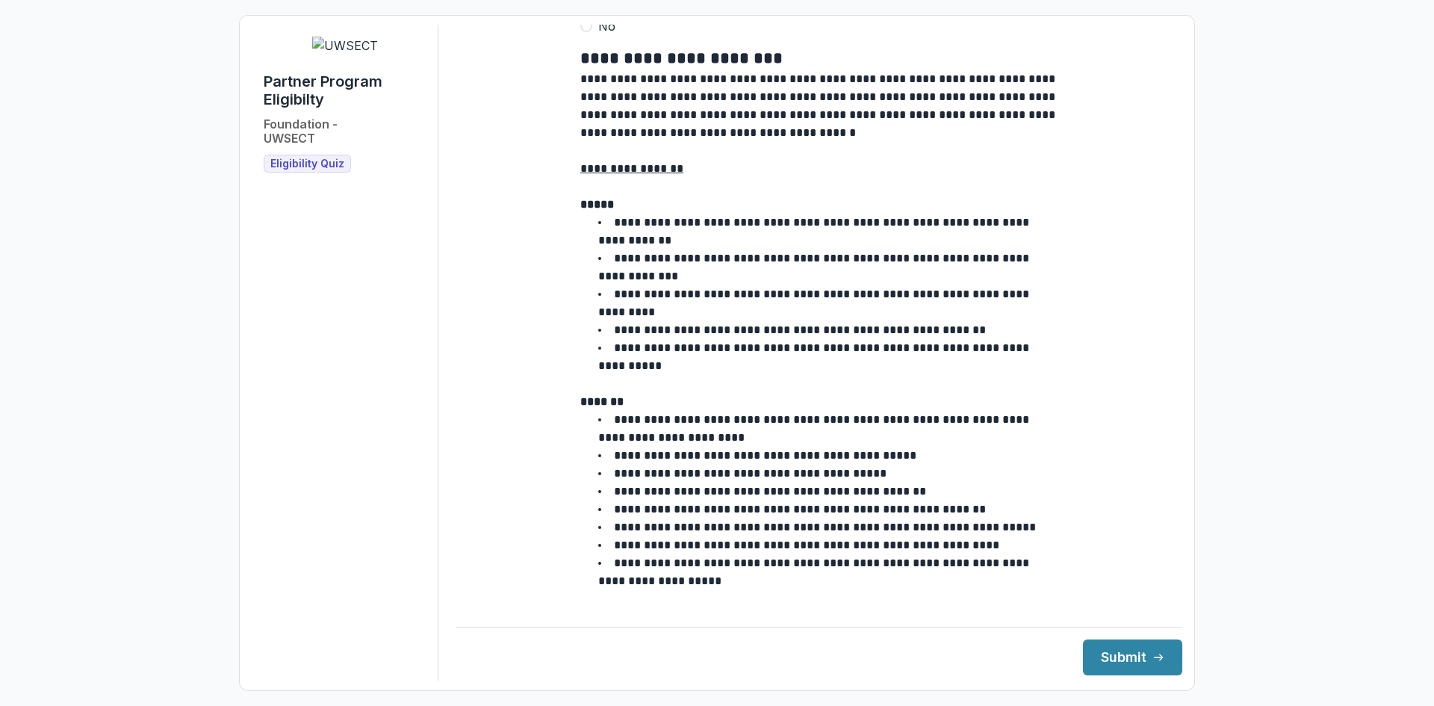
scroll to position [1195, 0]
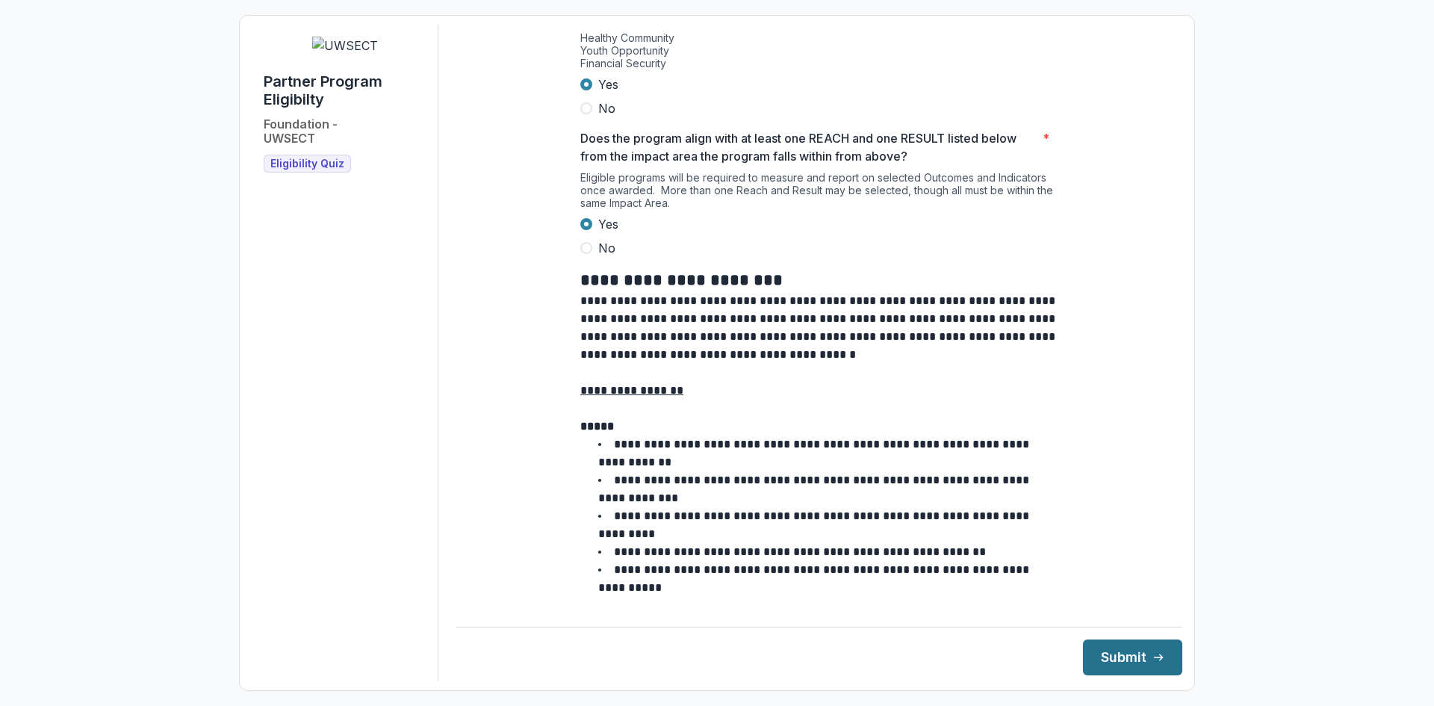
click at [1103, 665] on button "Submit" at bounding box center [1132, 657] width 99 height 36
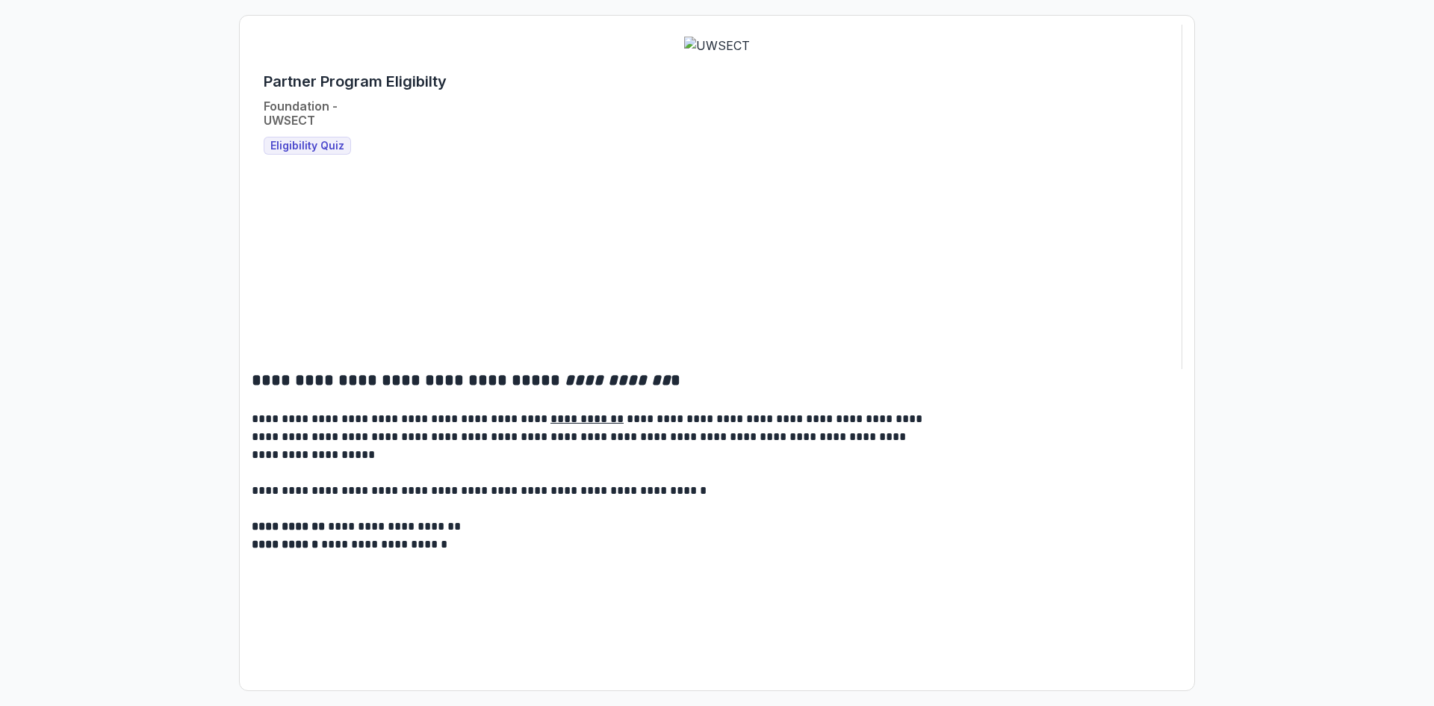
click at [301, 152] on span "Eligibility Quiz" at bounding box center [307, 146] width 74 height 13
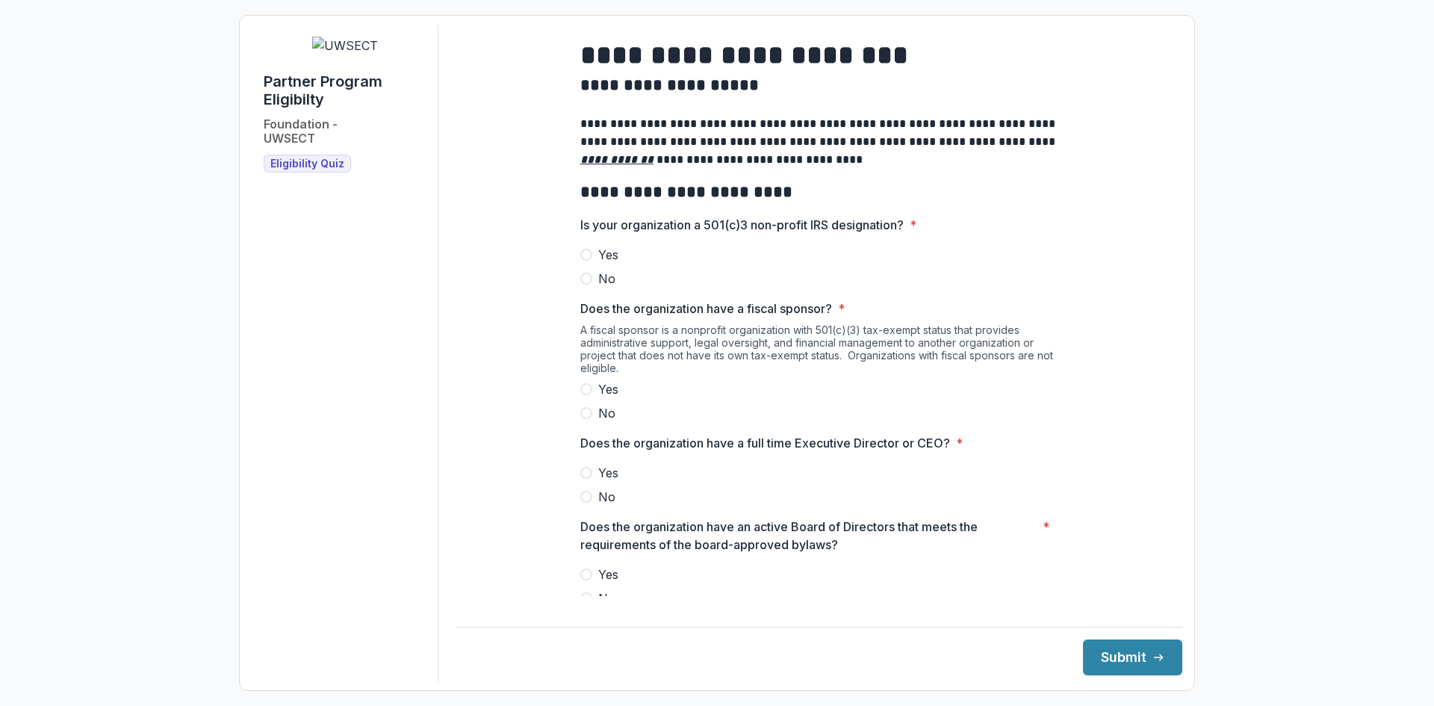
click at [582, 261] on span at bounding box center [586, 255] width 12 height 12
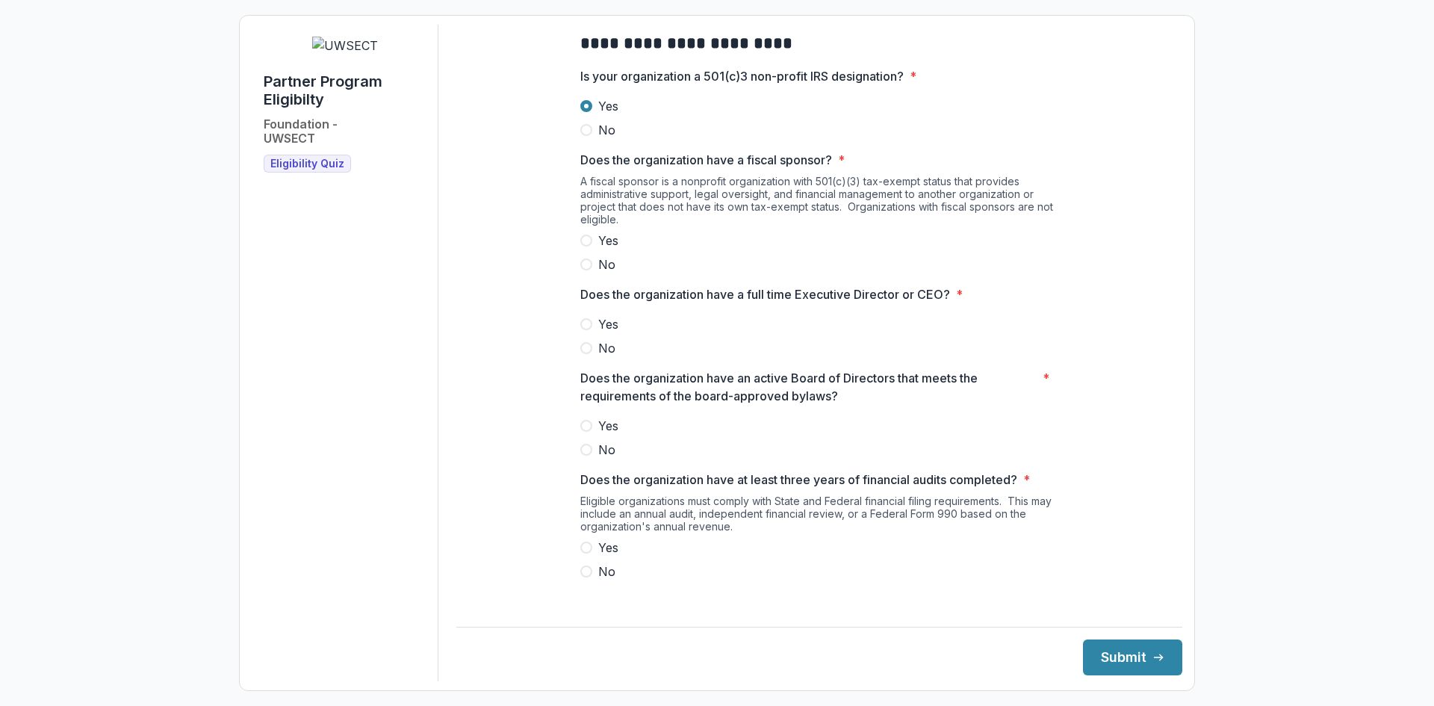
scroll to position [149, 0]
click at [580, 246] on span at bounding box center [586, 240] width 12 height 12
click at [581, 353] on span at bounding box center [586, 347] width 12 height 12
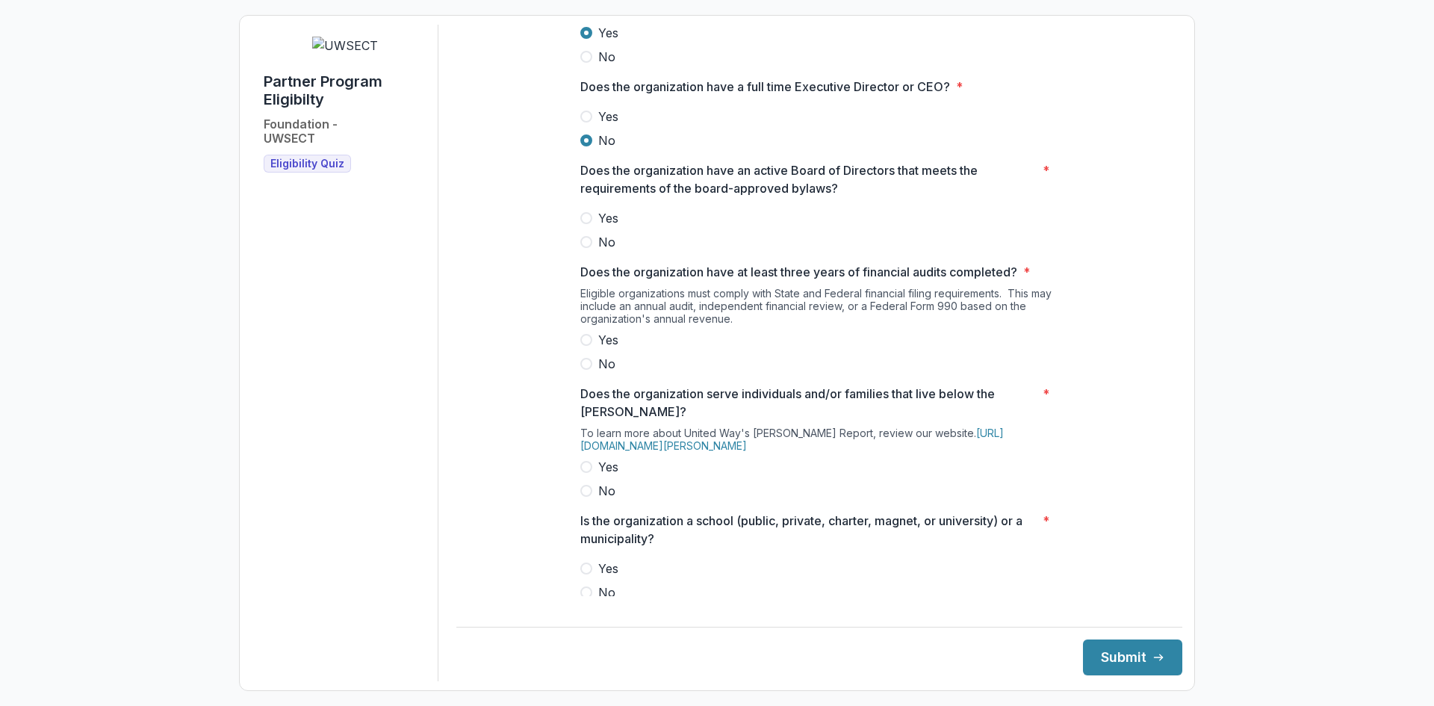
scroll to position [373, 0]
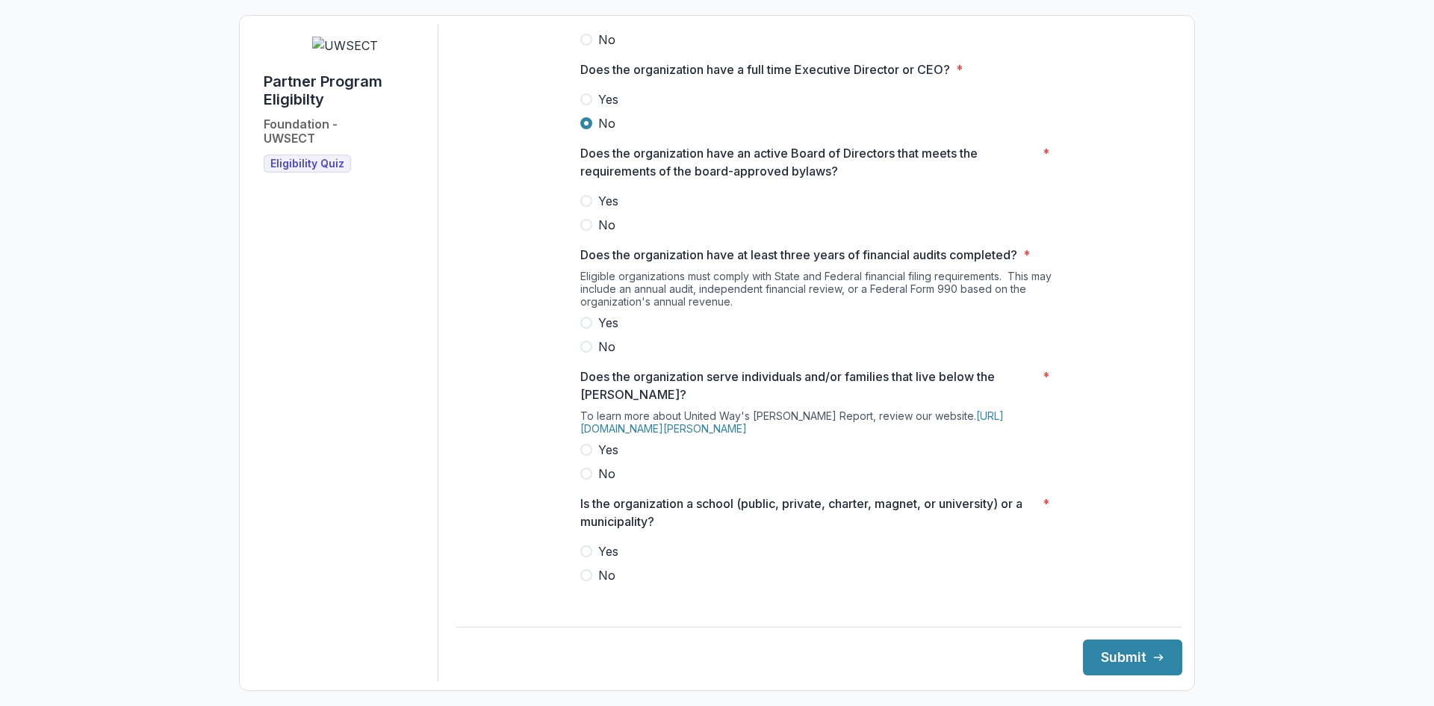
click at [581, 207] on span at bounding box center [586, 201] width 12 height 12
click at [583, 329] on span at bounding box center [586, 323] width 12 height 12
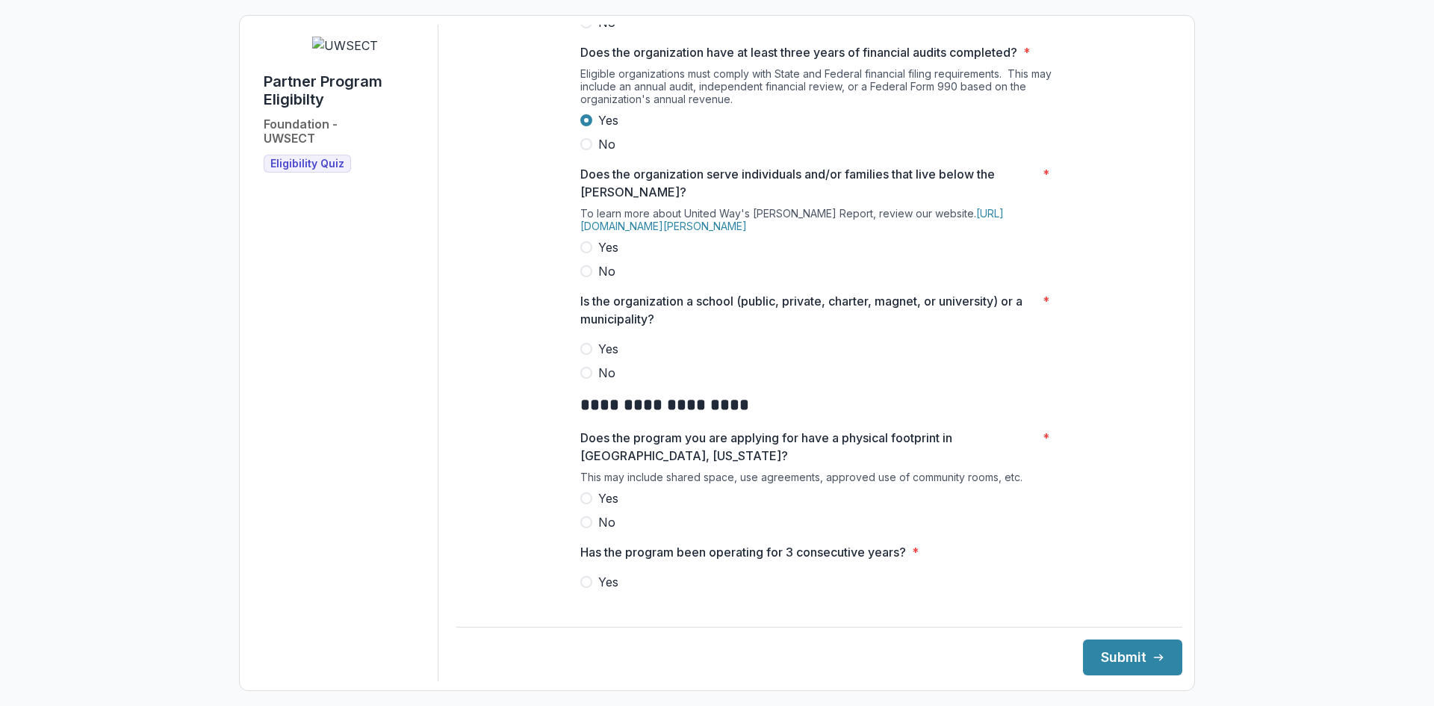
scroll to position [597, 0]
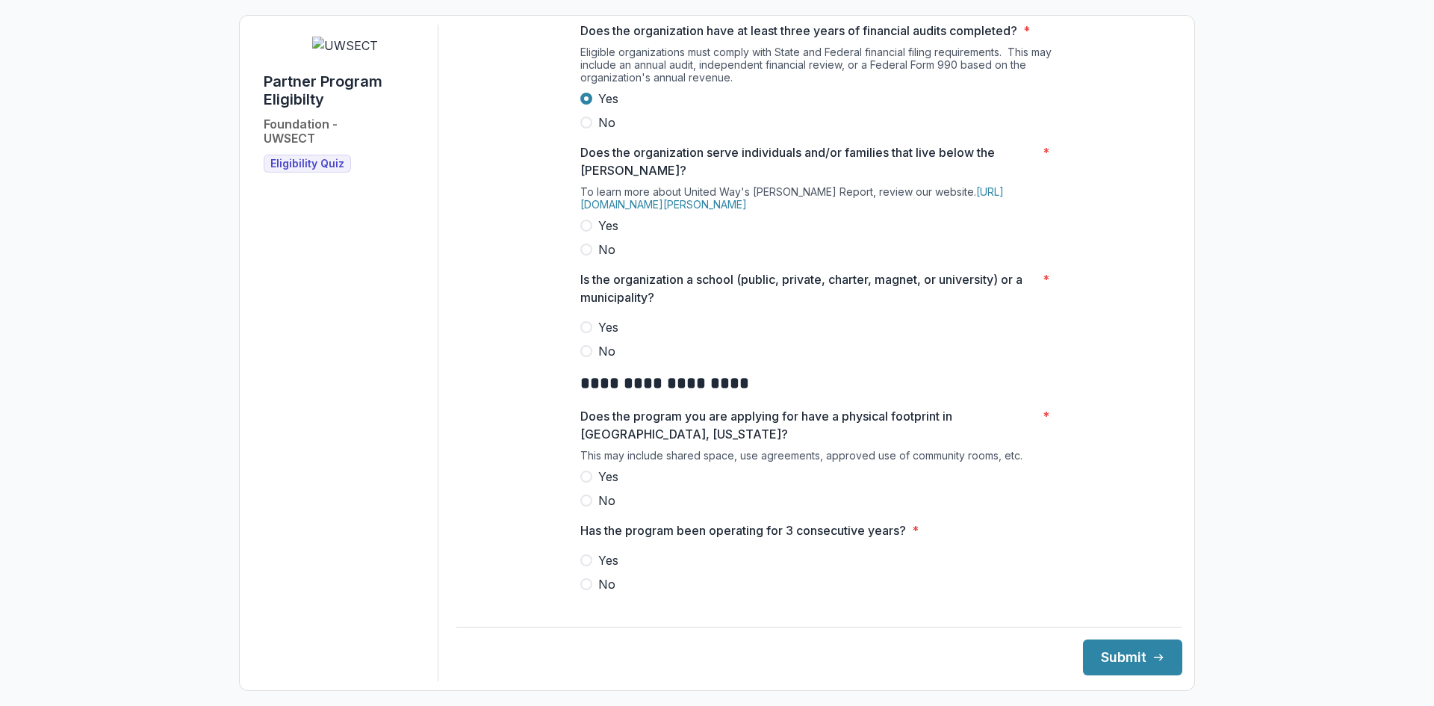
click at [586, 231] on span at bounding box center [586, 226] width 12 height 12
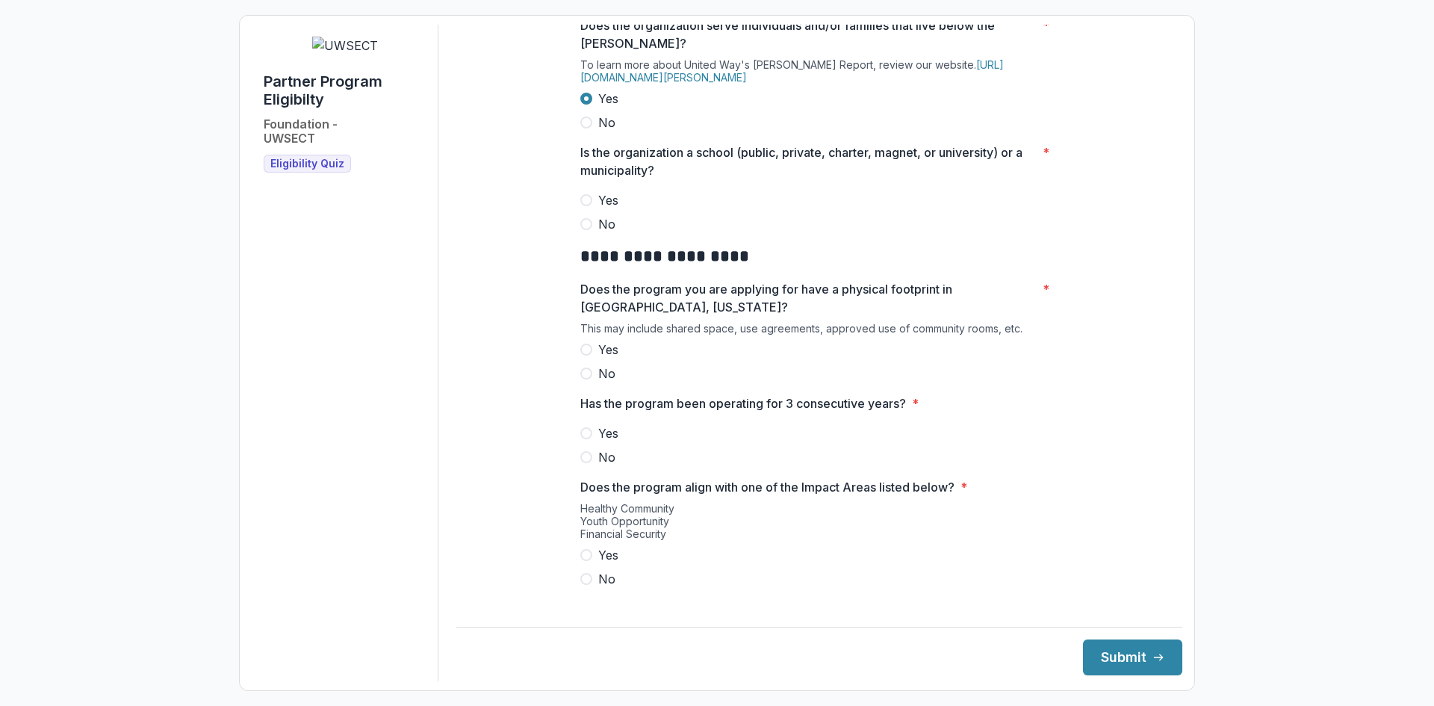
scroll to position [747, 0]
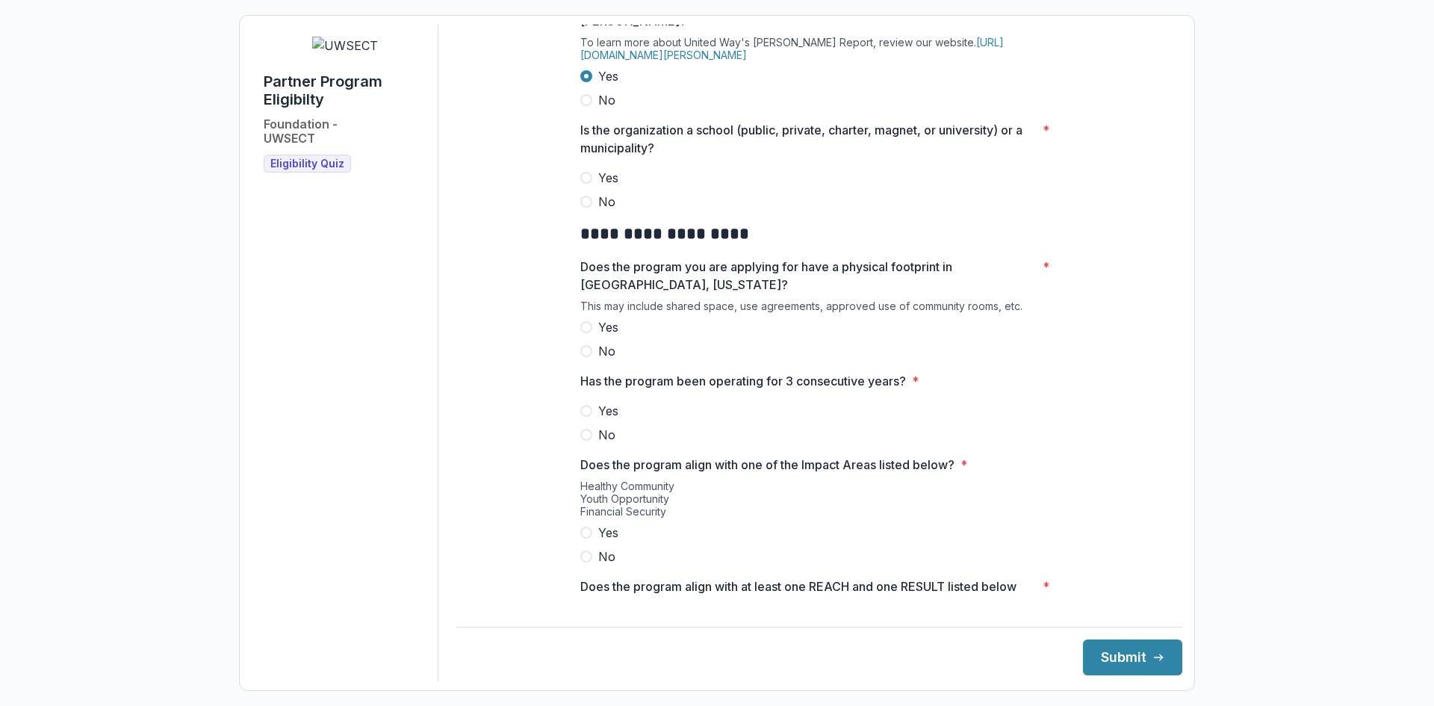
click at [582, 208] on span at bounding box center [586, 202] width 12 height 12
click at [585, 333] on span at bounding box center [586, 327] width 12 height 12
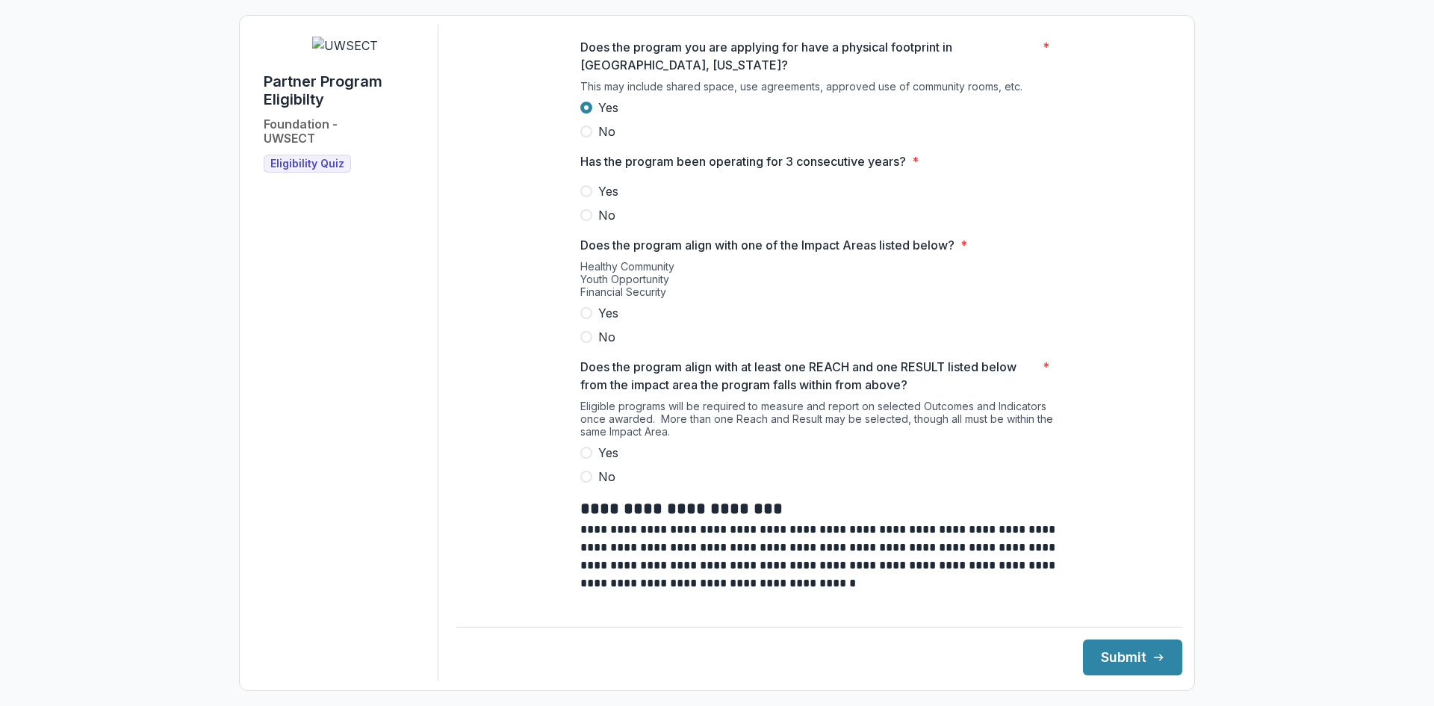
scroll to position [1045, 0]
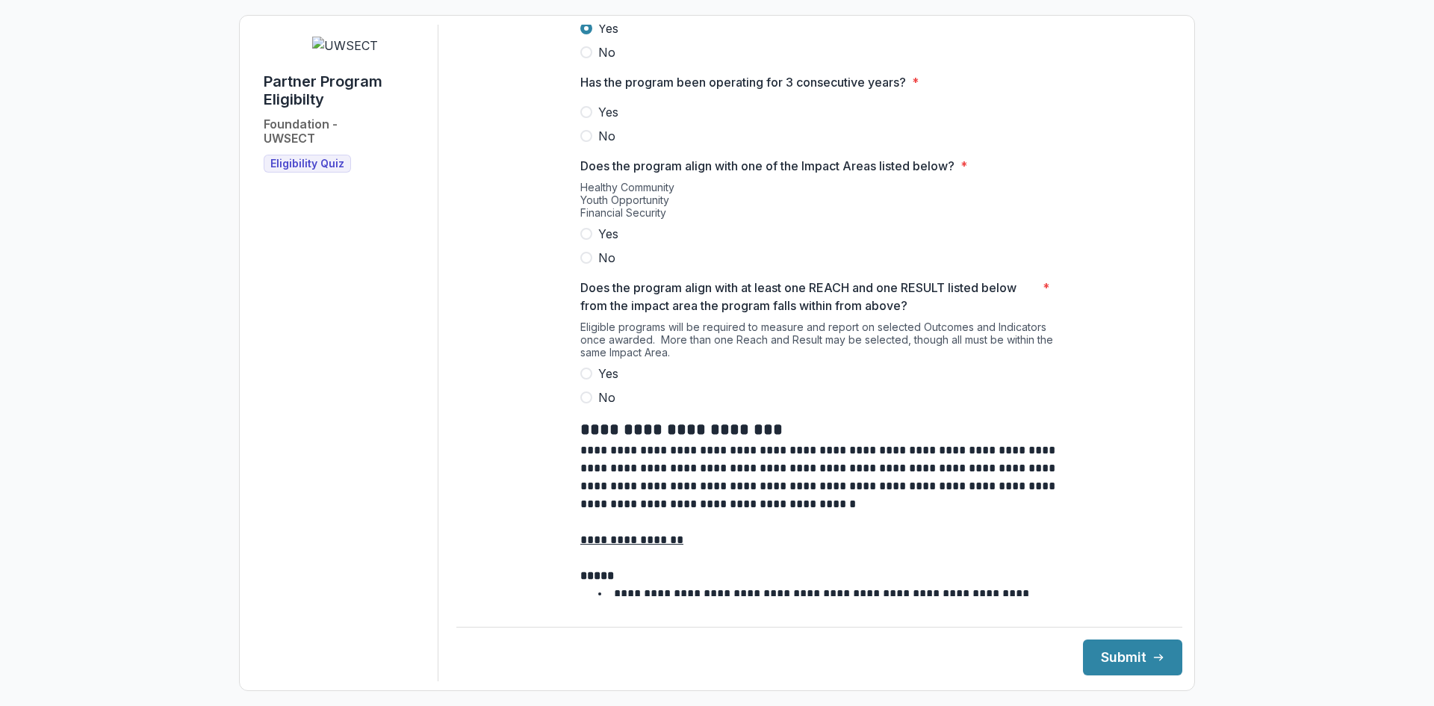
click at [582, 118] on span at bounding box center [586, 112] width 12 height 12
click at [584, 240] on span at bounding box center [586, 234] width 12 height 12
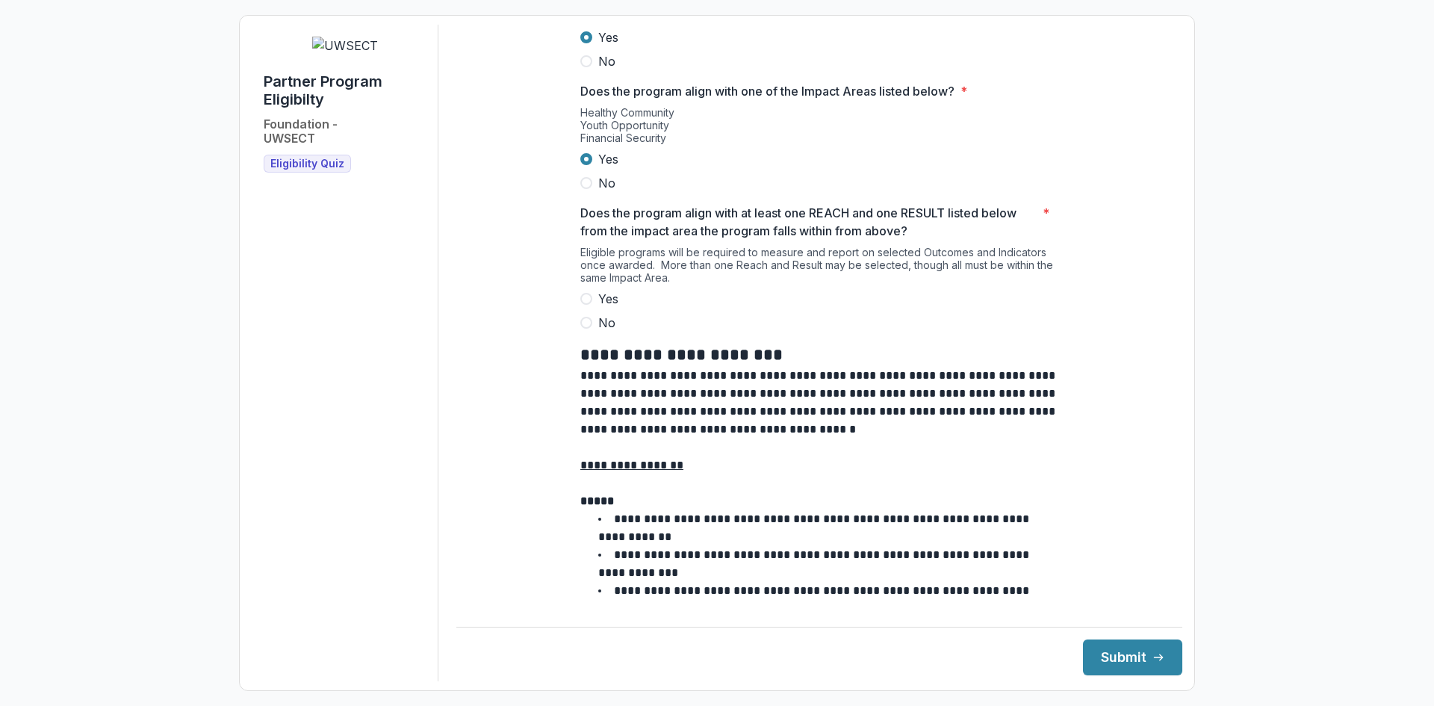
scroll to position [1195, 0]
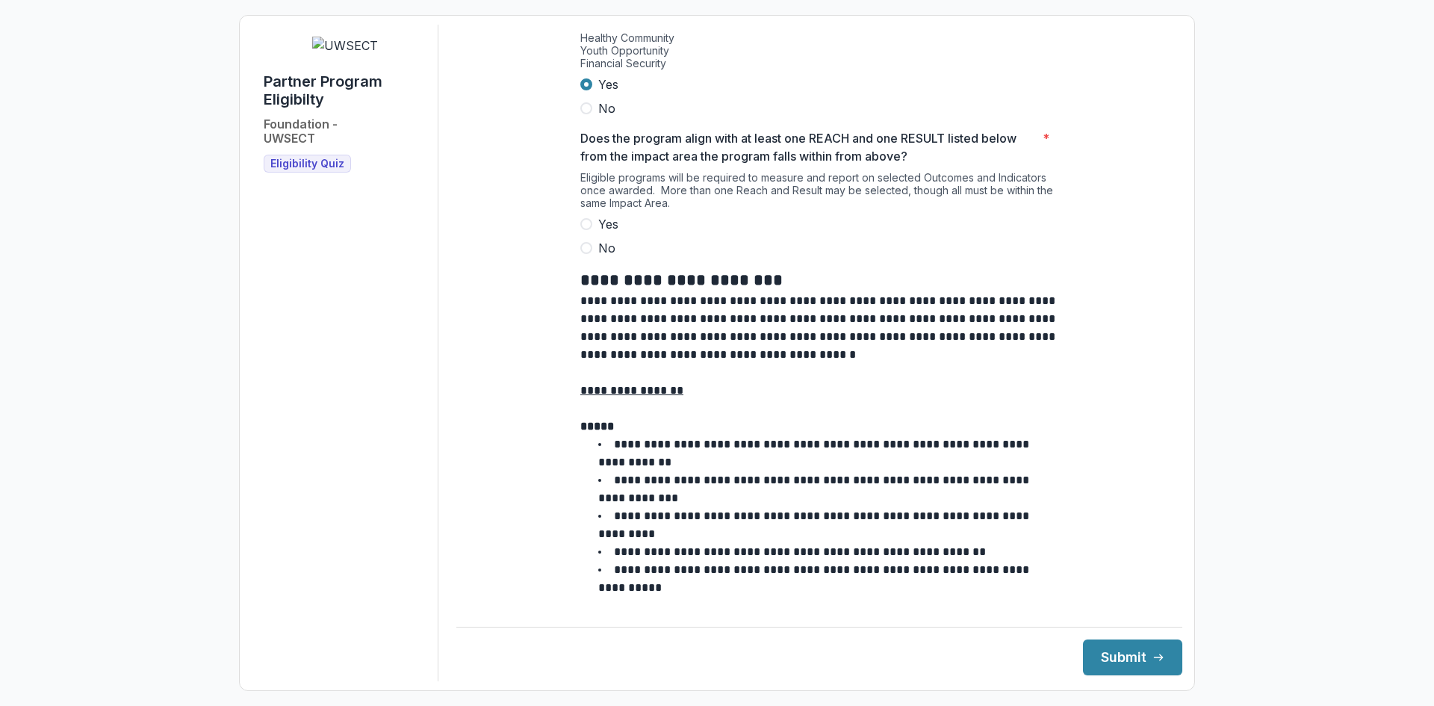
click at [583, 230] on span at bounding box center [586, 224] width 12 height 12
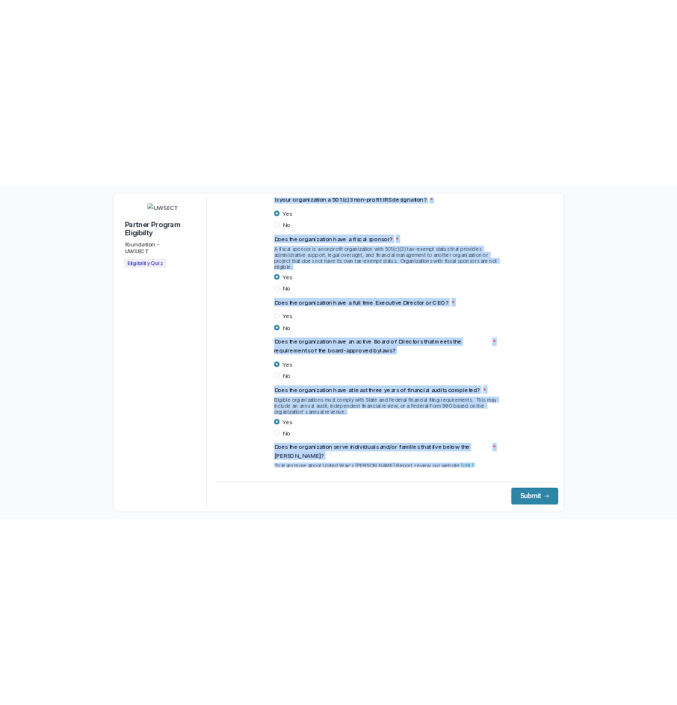
scroll to position [0, 0]
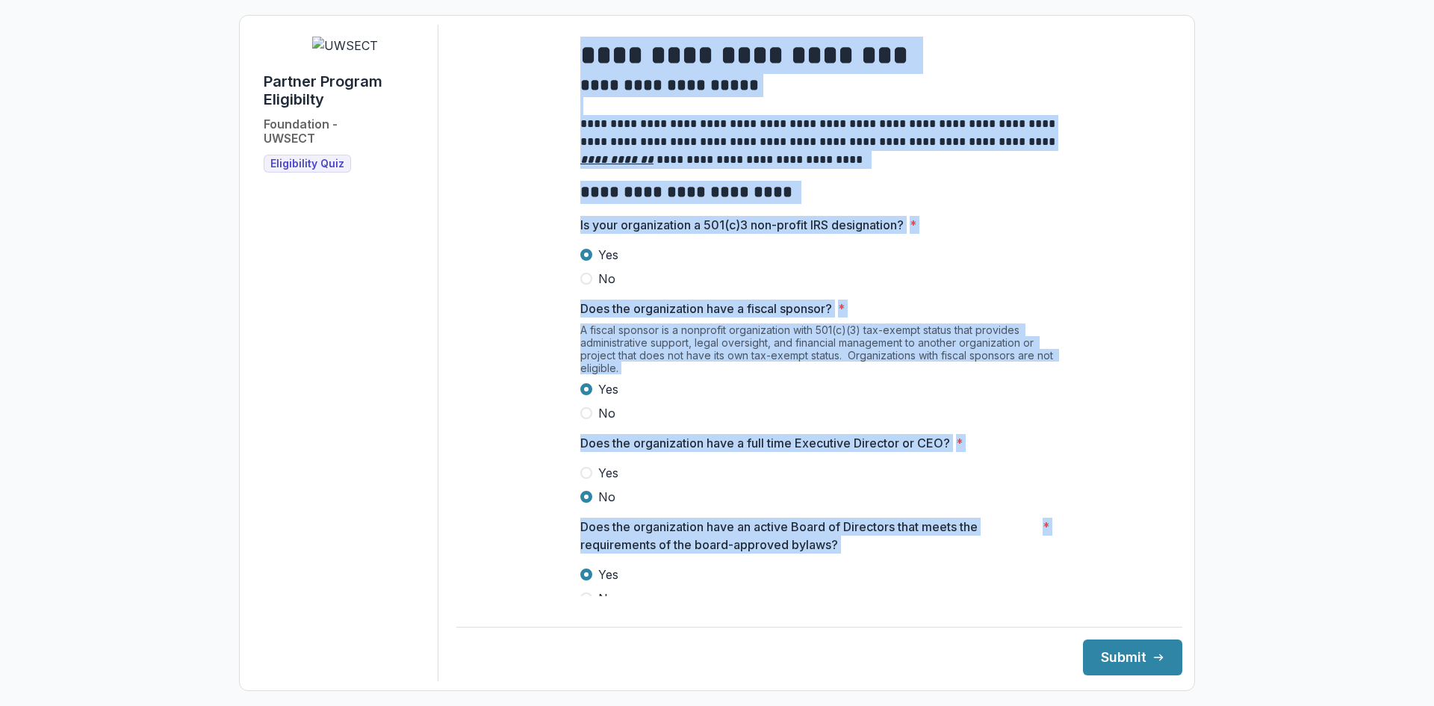
drag, startPoint x: 958, startPoint y: 579, endPoint x: 531, endPoint y: 42, distance: 686.6
copy div "**********"
click at [832, 276] on div "Yes No" at bounding box center [819, 267] width 478 height 42
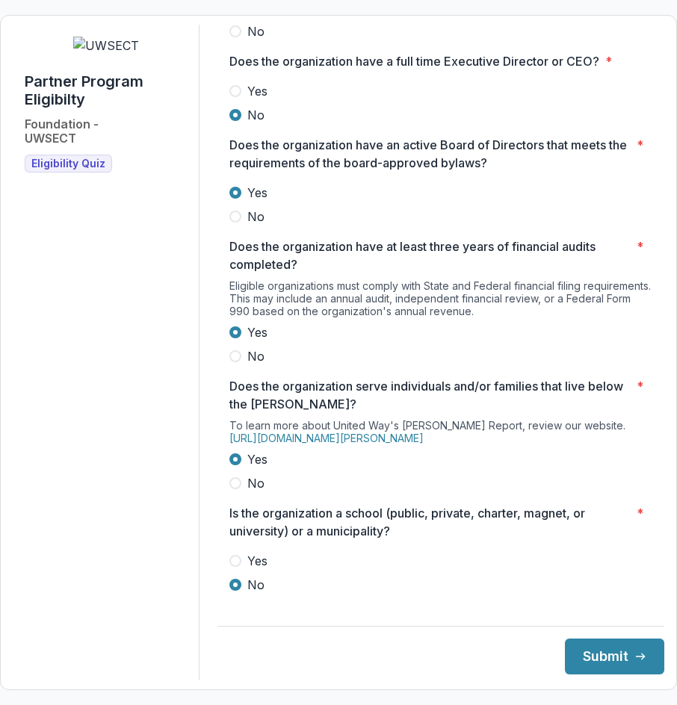
scroll to position [373, 0]
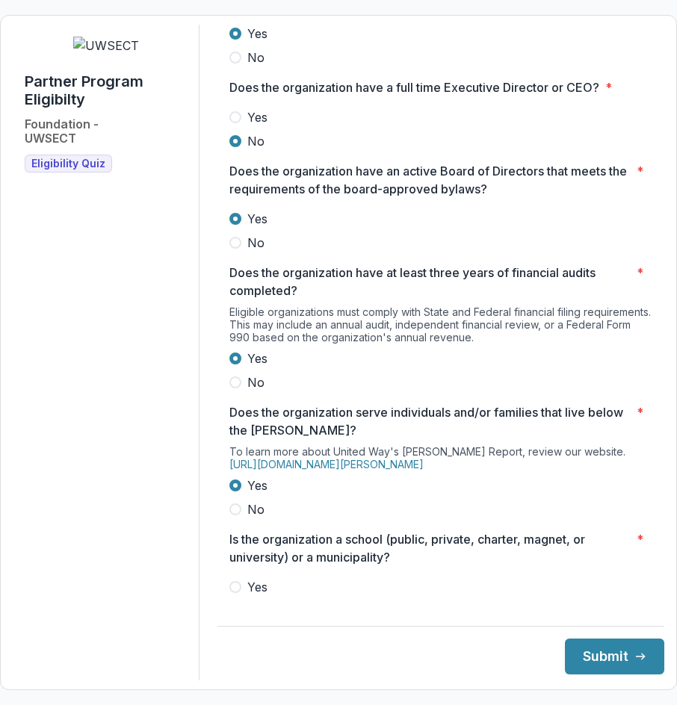
click at [404, 508] on div "Yes No" at bounding box center [440, 497] width 423 height 42
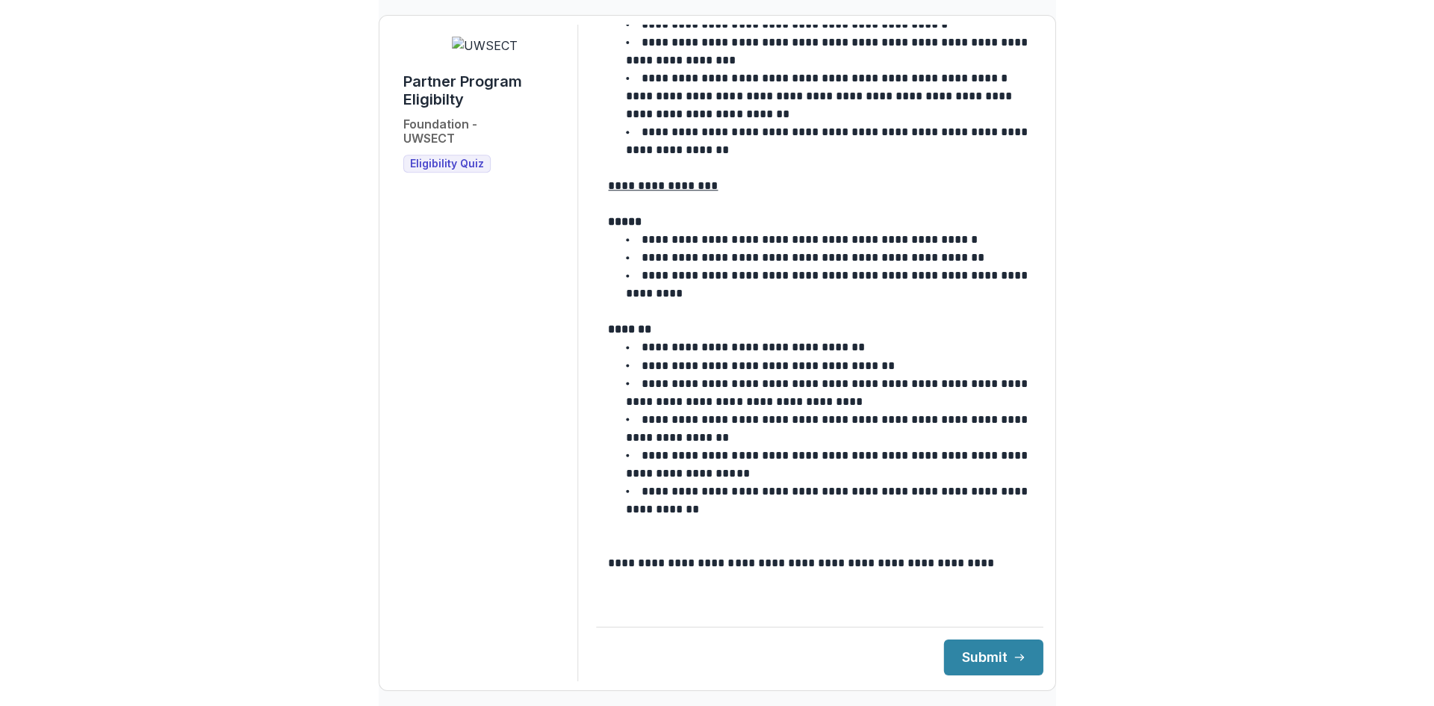
scroll to position [2366, 0]
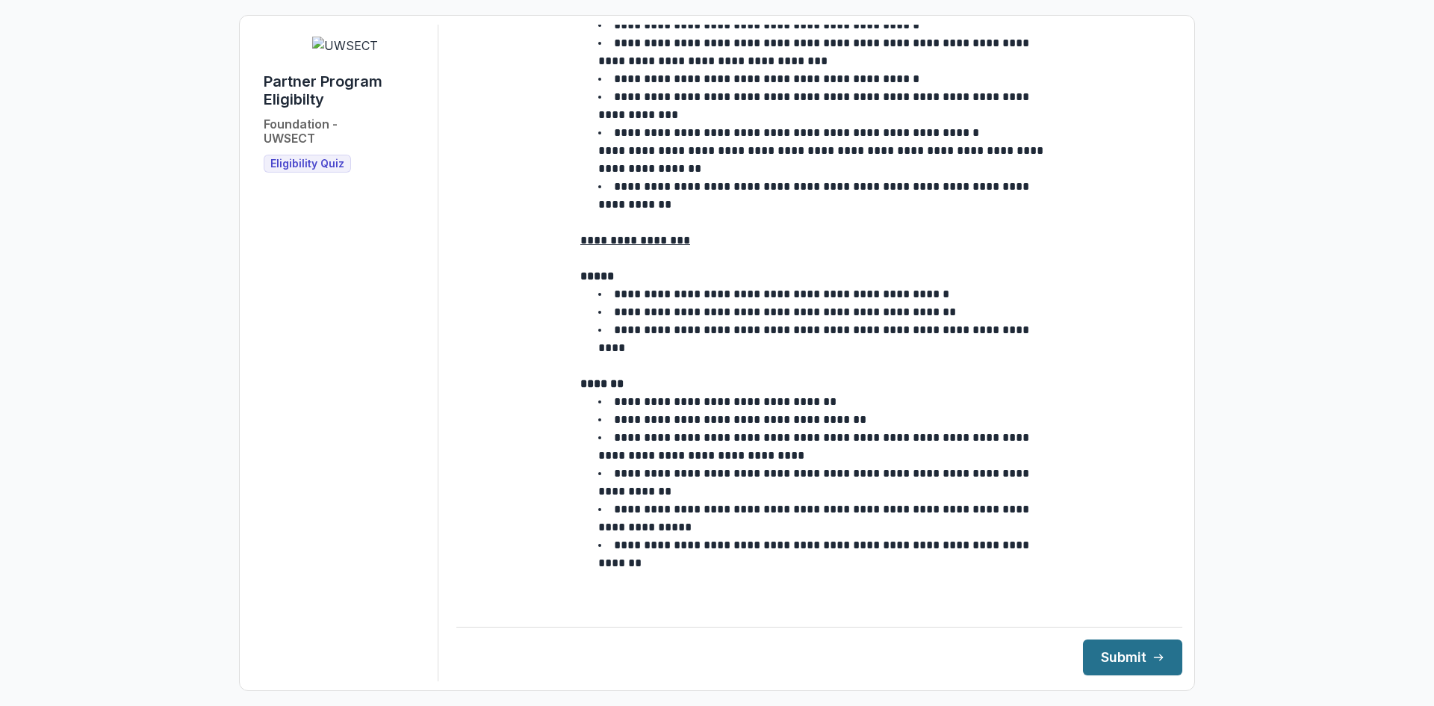
click at [1110, 661] on button "Submit" at bounding box center [1132, 657] width 99 height 36
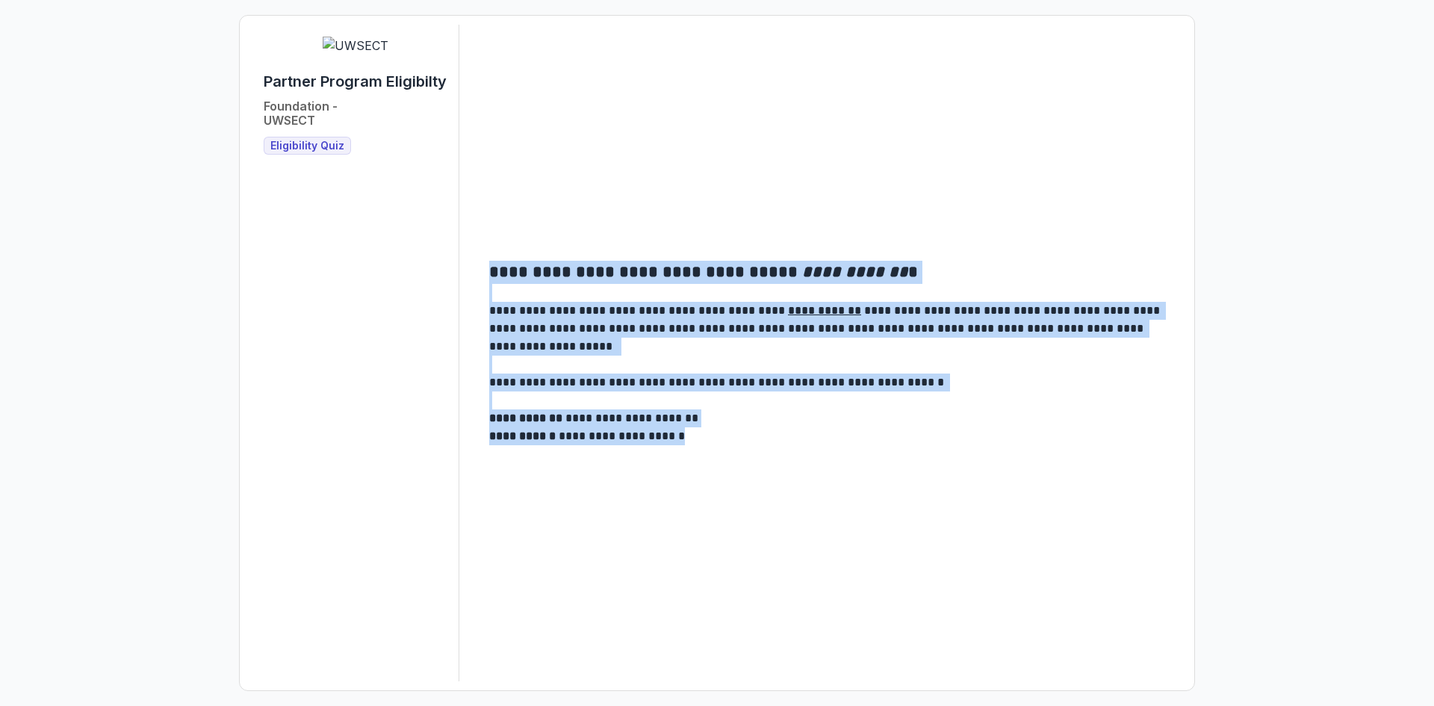
drag, startPoint x: 705, startPoint y: 439, endPoint x: 479, endPoint y: 277, distance: 278.3
click at [479, 277] on main "**********" at bounding box center [829, 353] width 705 height 208
copy div "**********"
